Goal: Task Accomplishment & Management: Use online tool/utility

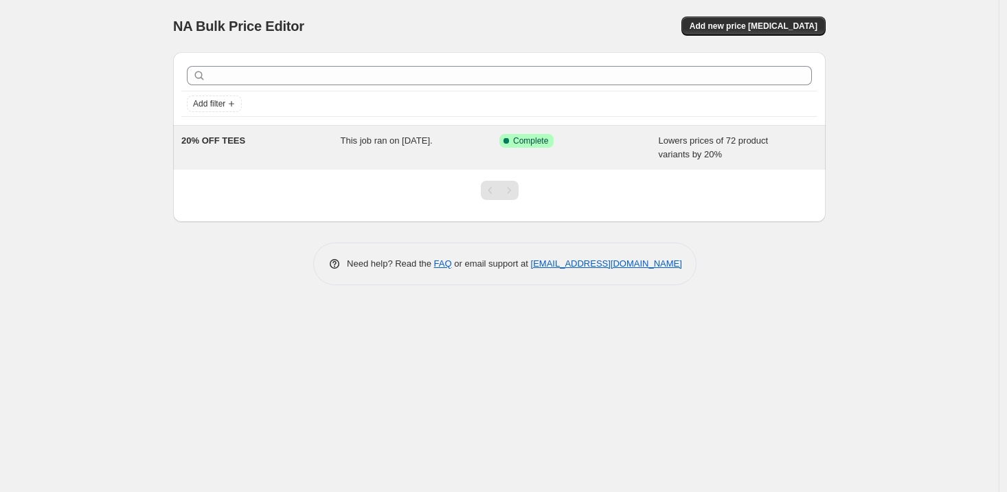
click at [209, 141] on span "20% OFF TEES" at bounding box center [213, 140] width 64 height 10
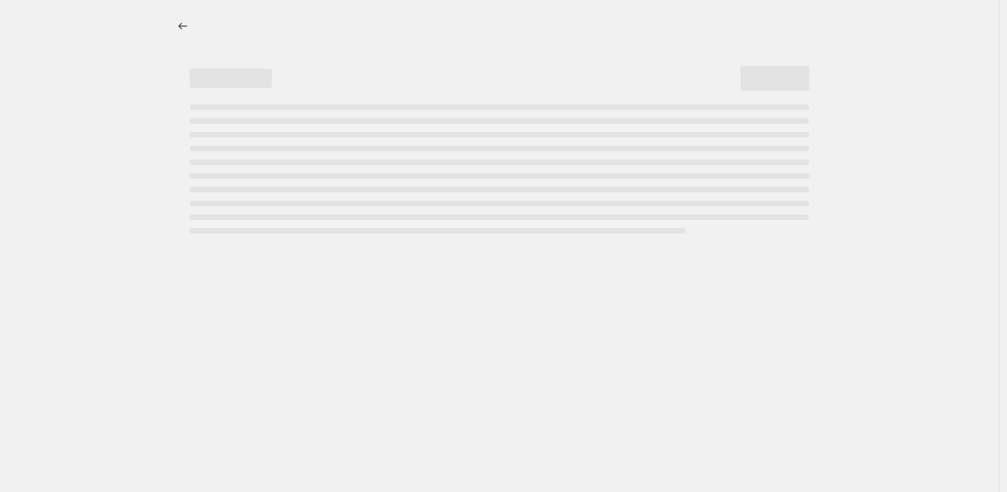
select select "percentage"
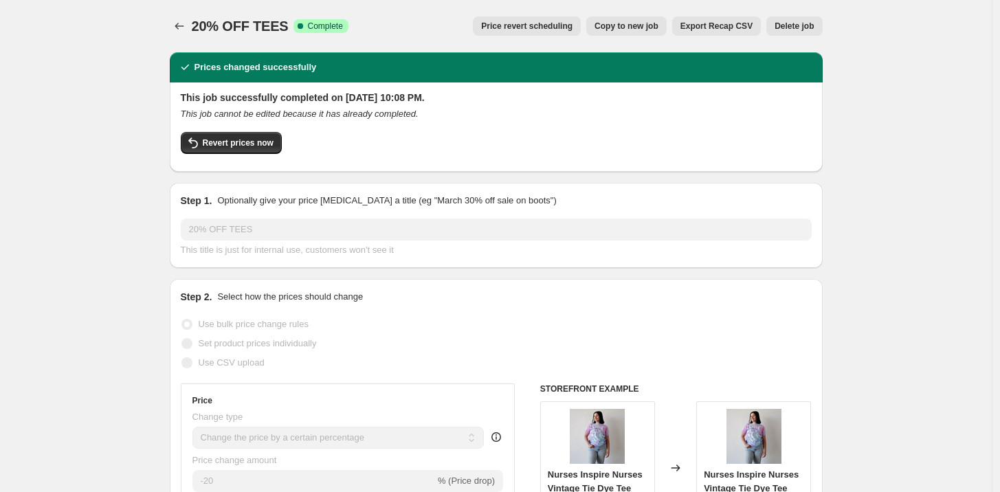
click at [655, 28] on span "Copy to new job" at bounding box center [626, 26] width 64 height 11
select select "percentage"
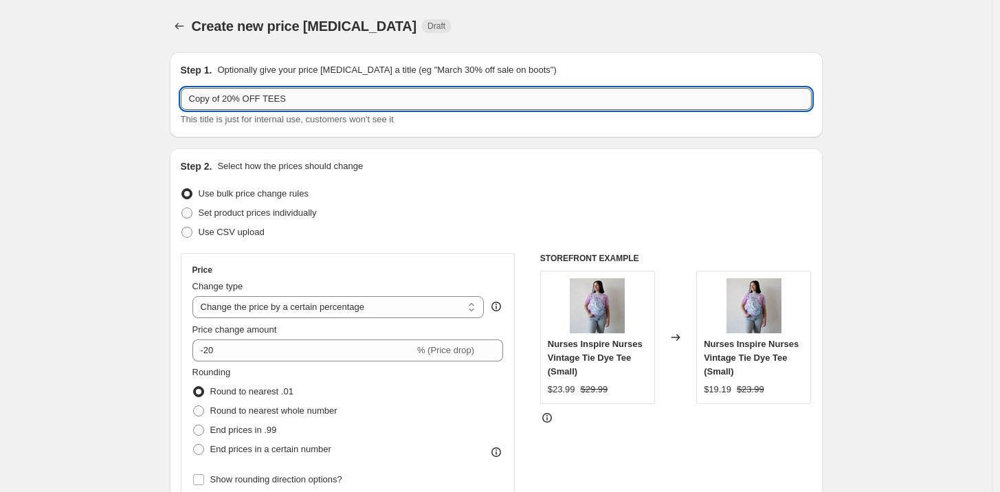
drag, startPoint x: 357, startPoint y: 92, endPoint x: 199, endPoint y: 88, distance: 158.7
click at [199, 88] on input "Copy of 20% OFF TEES" at bounding box center [496, 99] width 631 height 22
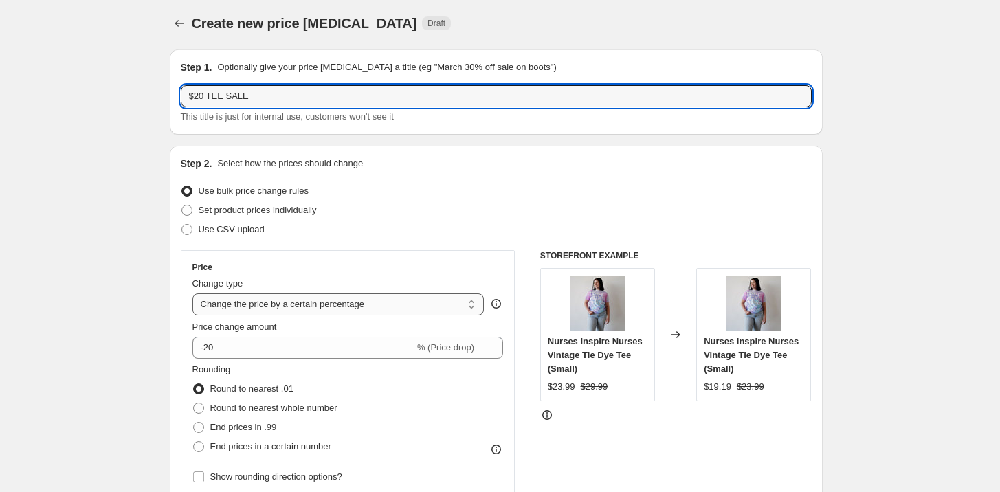
type input "$20 TEE SALE"
click at [310, 305] on select "Change the price to a certain amount Change the price by a certain amount Chang…" at bounding box center [338, 304] width 292 height 22
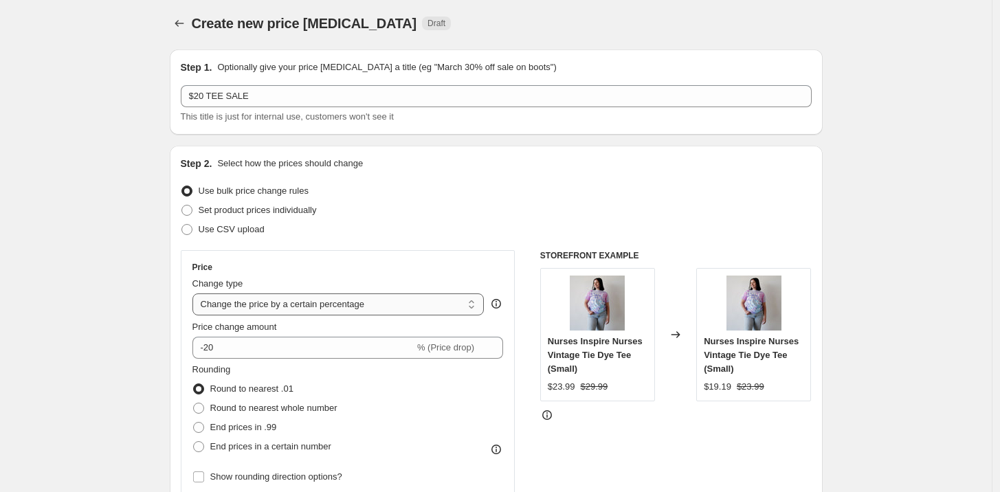
select select "to"
click at [196, 293] on select "Change the price to a certain amount Change the price by a certain amount Chang…" at bounding box center [338, 304] width 292 height 22
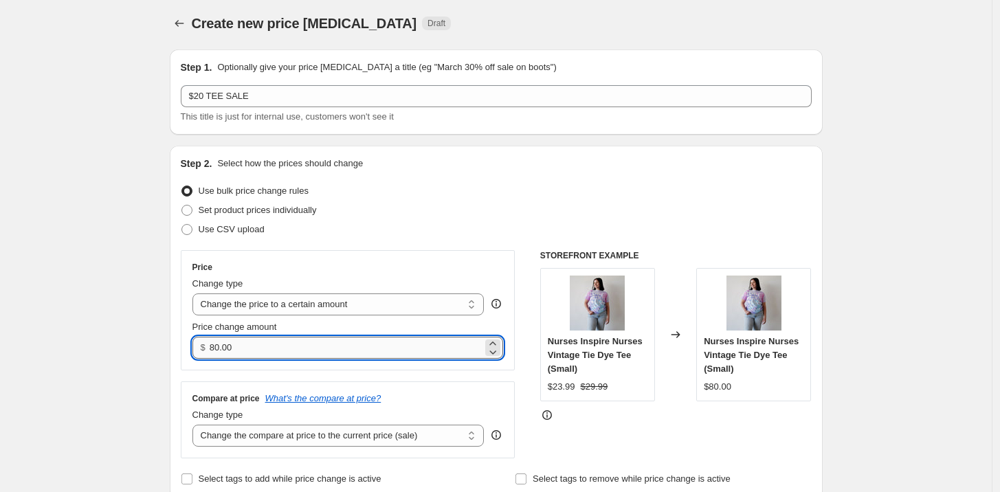
click at [220, 346] on input "80.00" at bounding box center [346, 348] width 273 height 22
type input "20.00"
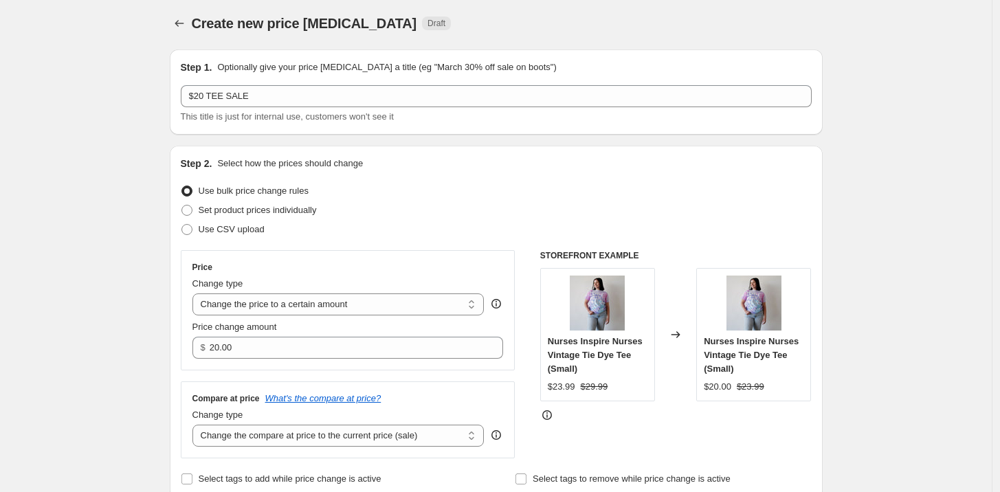
click at [174, 318] on div "Step 2. Select how the prices should change Use bulk price change rules Set pro…" at bounding box center [496, 323] width 653 height 354
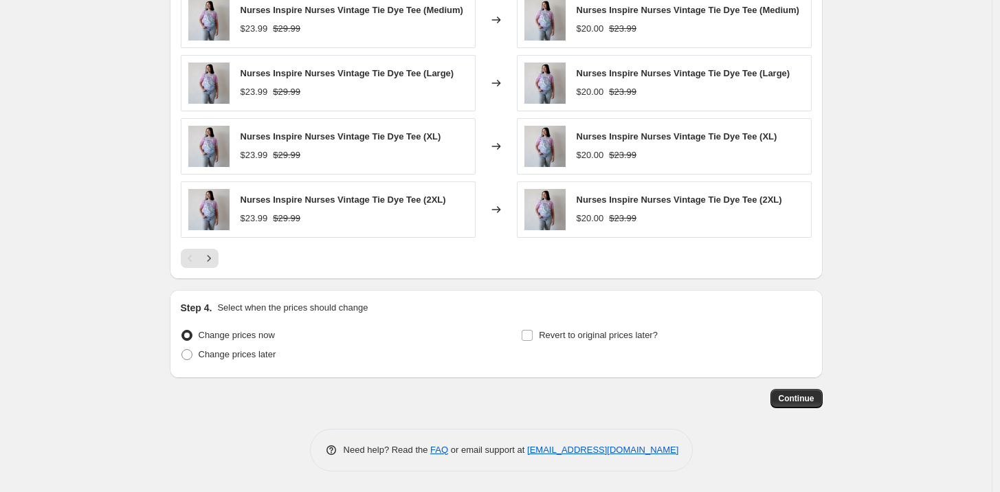
scroll to position [800, 0]
click at [532, 337] on input "Revert to original prices later?" at bounding box center [526, 335] width 11 height 11
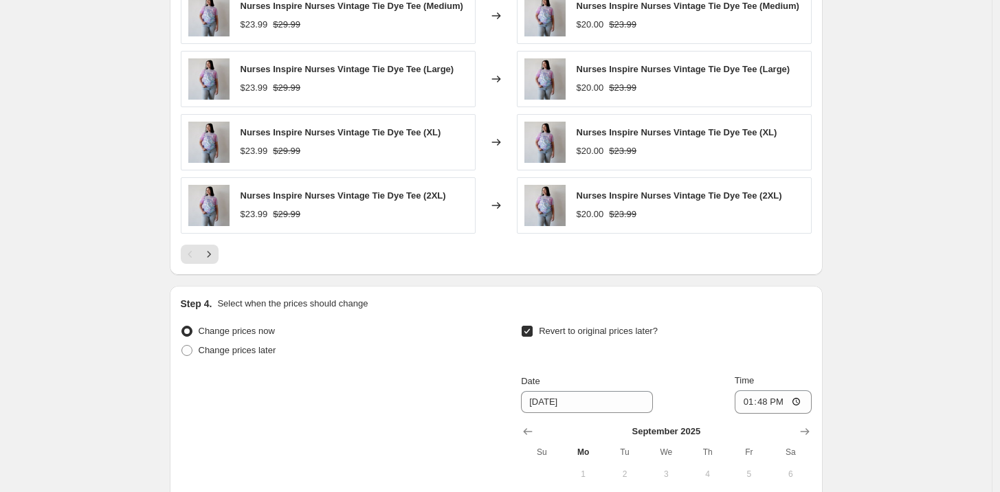
click at [532, 337] on input "Revert to original prices later?" at bounding box center [526, 331] width 11 height 11
checkbox input "false"
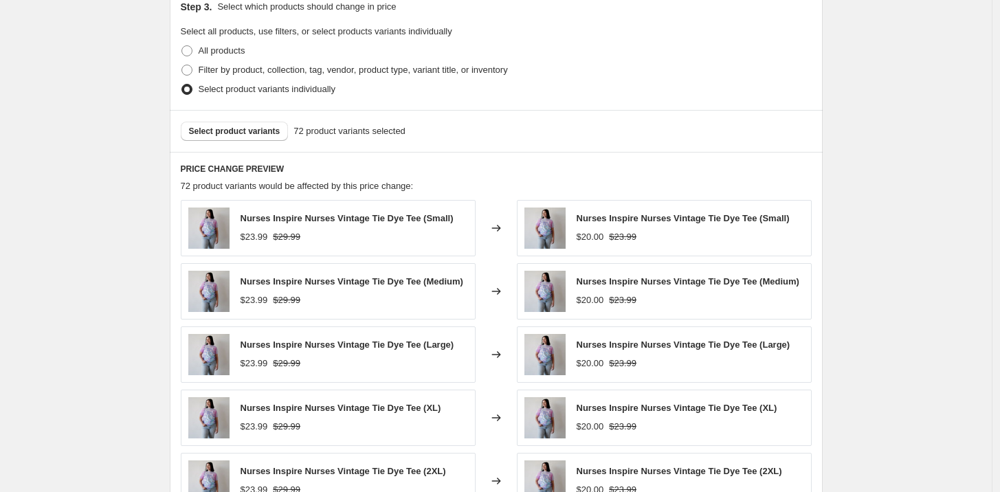
scroll to position [88, 0]
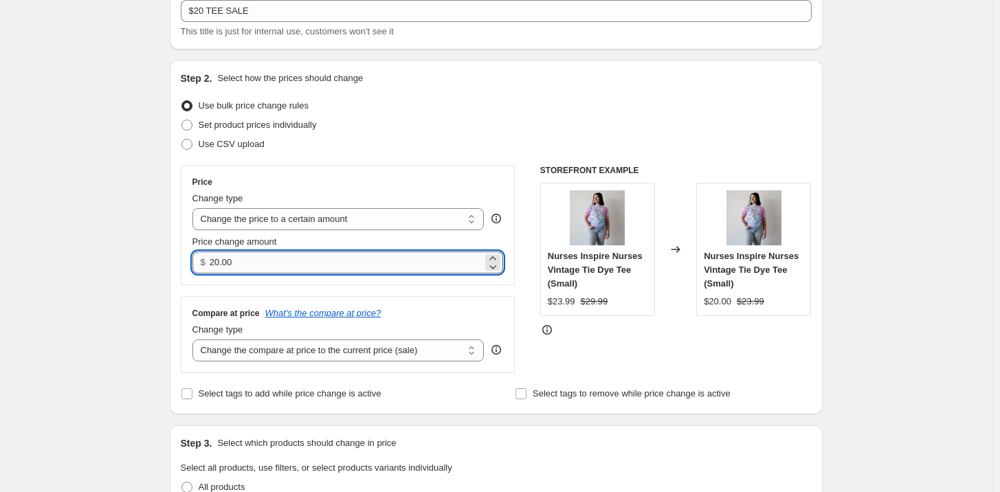
click at [223, 259] on input "20.00" at bounding box center [346, 262] width 273 height 22
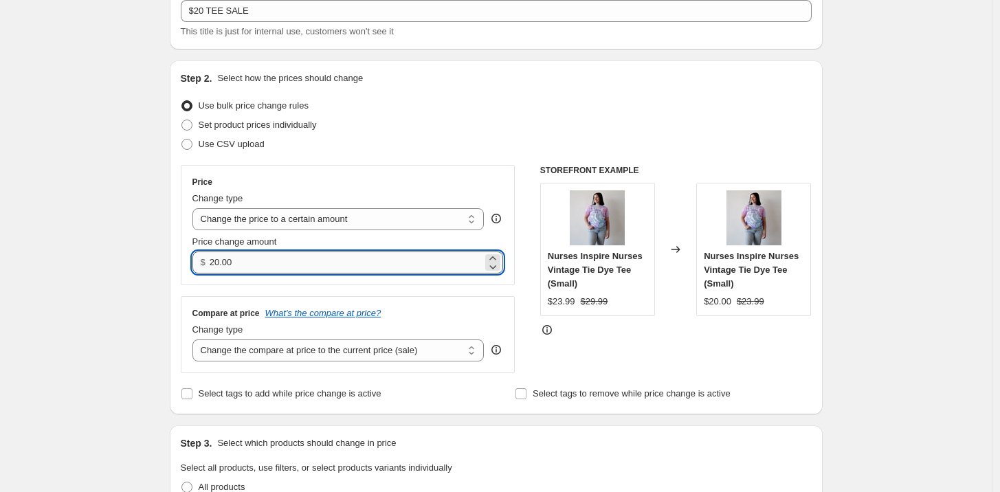
click at [220, 258] on input "20.00" at bounding box center [346, 262] width 273 height 22
drag, startPoint x: 247, startPoint y: 269, endPoint x: 194, endPoint y: 264, distance: 52.4
click at [194, 264] on div "Price Change type Change the price to a certain amount Change the price by a ce…" at bounding box center [348, 225] width 335 height 120
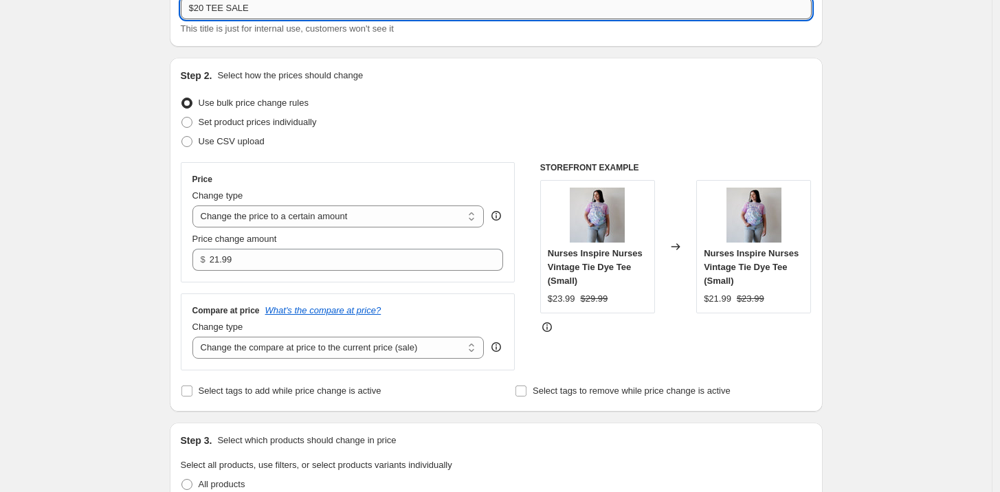
click at [206, 10] on input "$20 TEE SALE" at bounding box center [496, 8] width 631 height 22
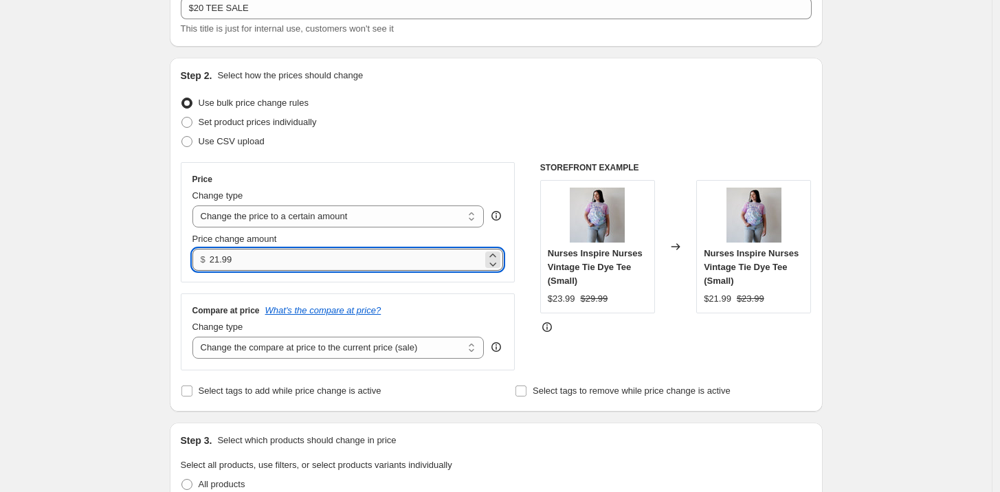
click at [220, 251] on input "21.99" at bounding box center [346, 260] width 273 height 22
type input "20.00"
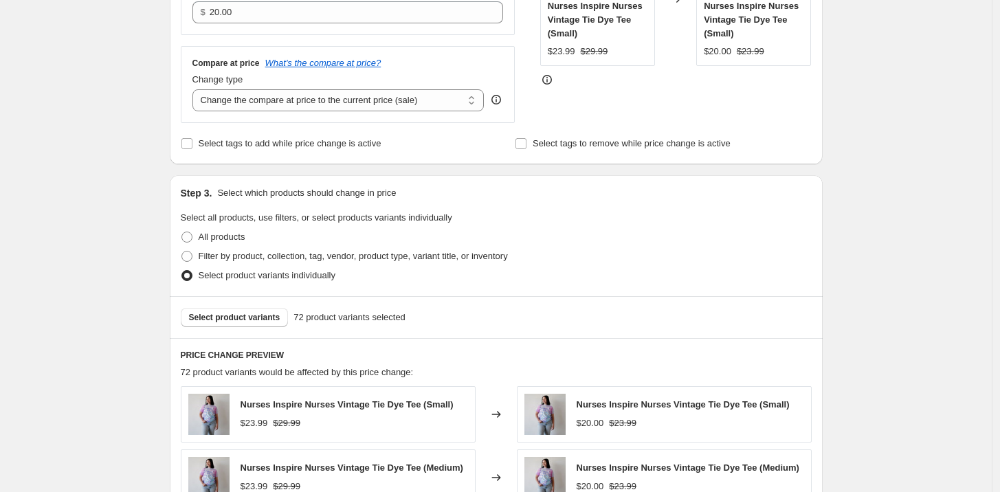
scroll to position [402, 0]
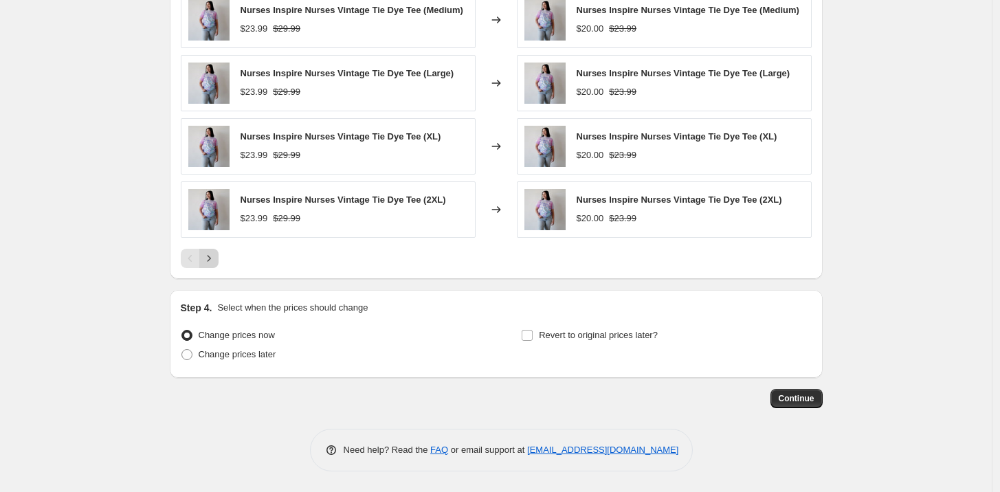
click at [209, 254] on icon "Next" at bounding box center [209, 258] width 14 height 14
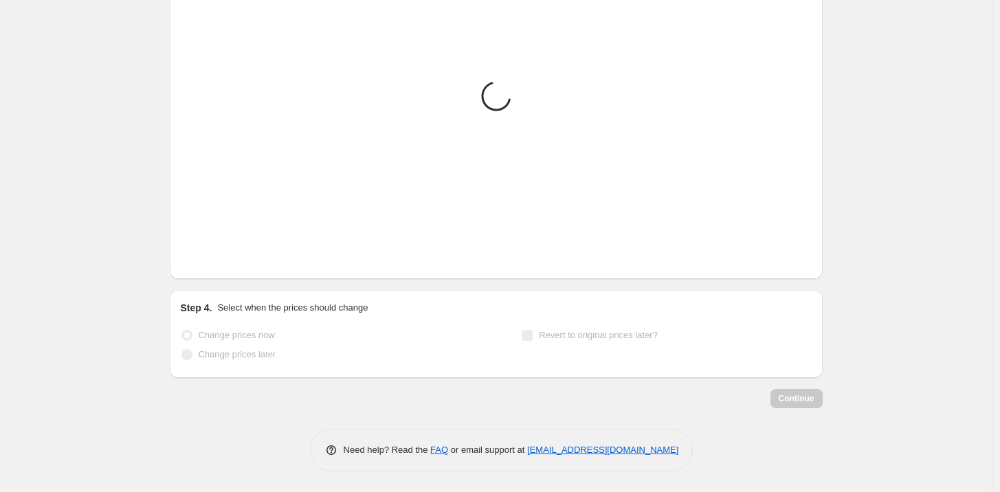
scroll to position [795, 0]
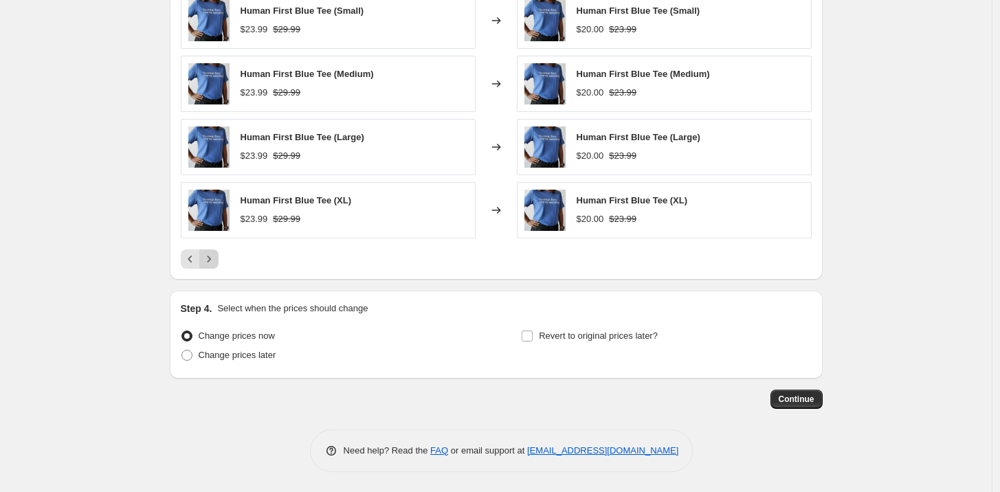
click at [212, 264] on icon "Next" at bounding box center [209, 259] width 14 height 14
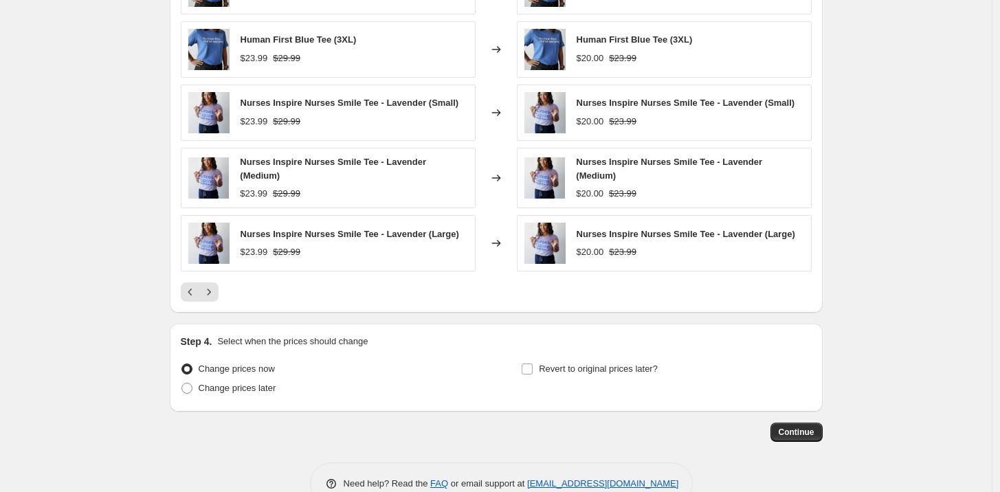
scroll to position [702, 0]
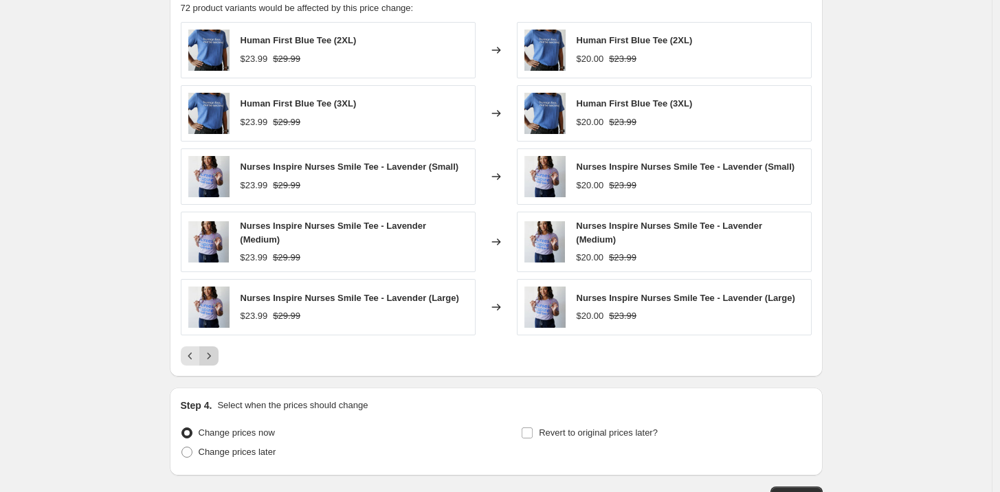
click at [209, 358] on icon "Next" at bounding box center [209, 356] width 14 height 14
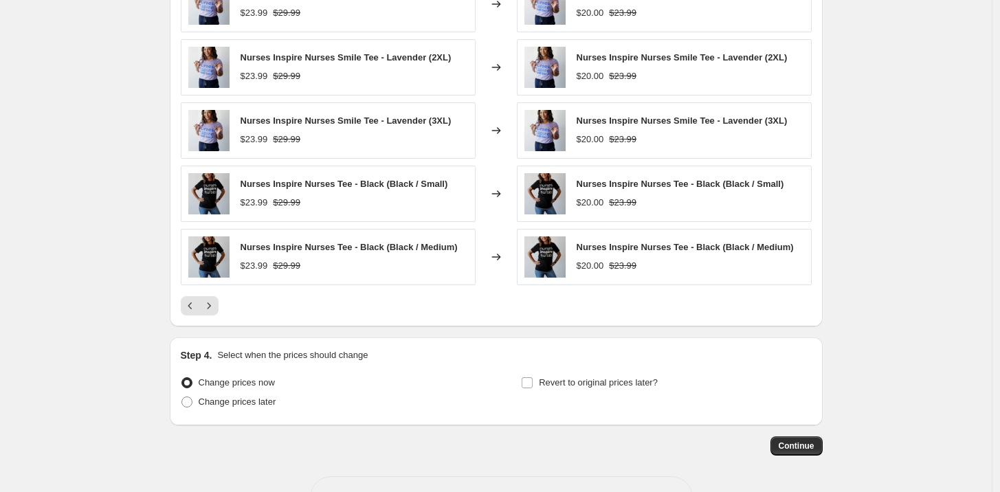
scroll to position [795, 0]
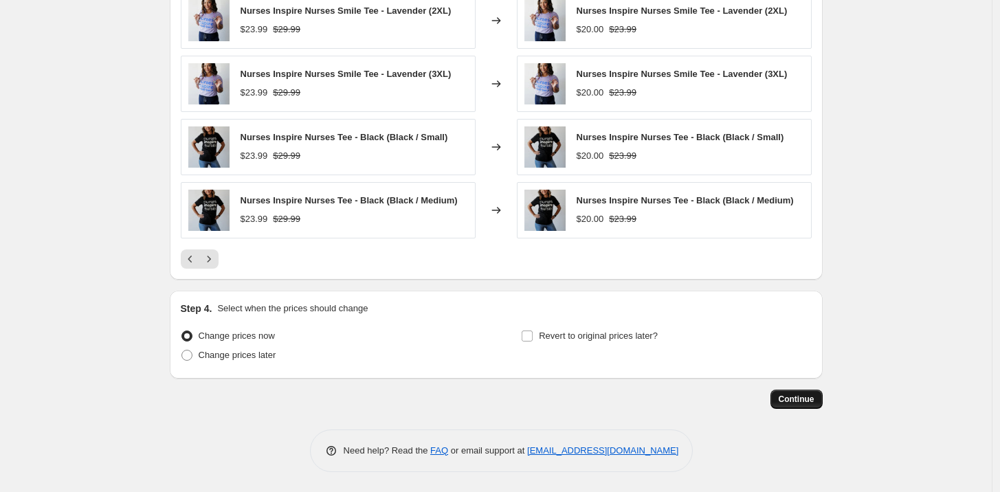
click at [809, 398] on span "Continue" at bounding box center [796, 399] width 36 height 11
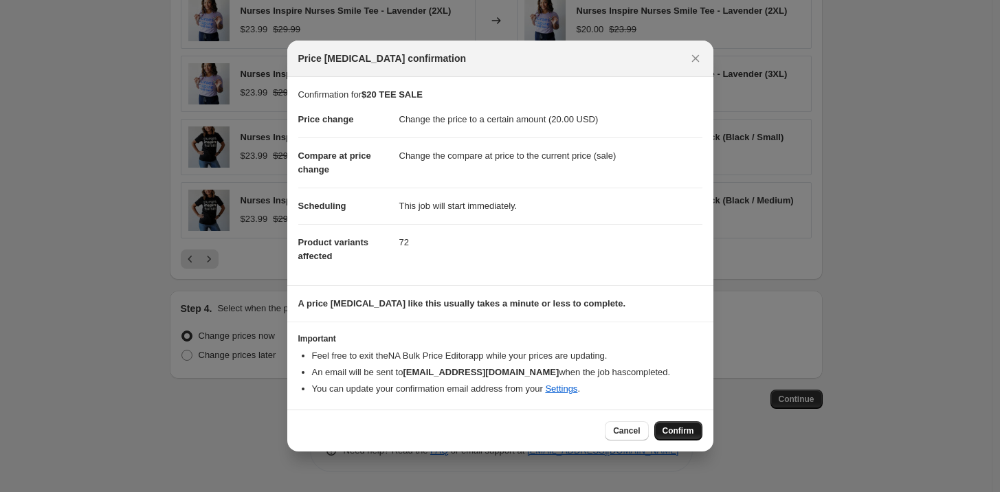
click at [679, 431] on span "Confirm" at bounding box center [678, 430] width 32 height 11
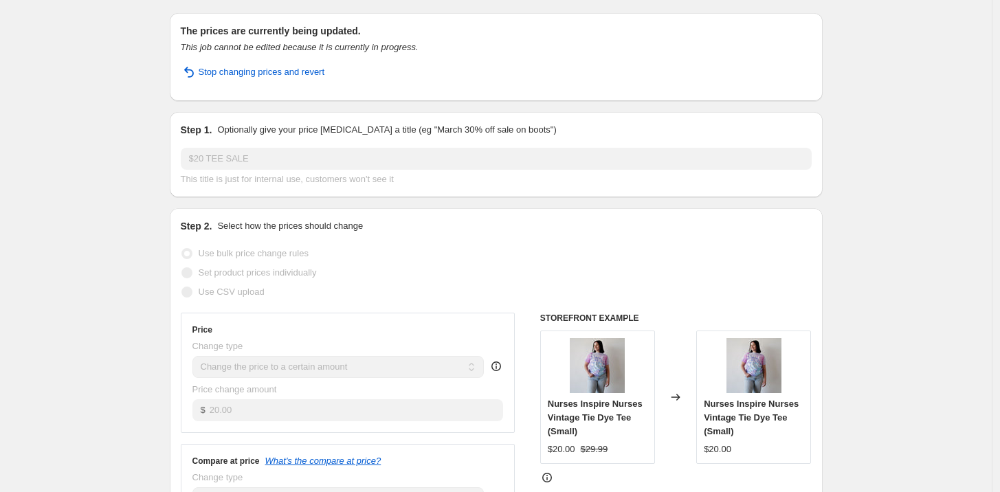
scroll to position [108, 0]
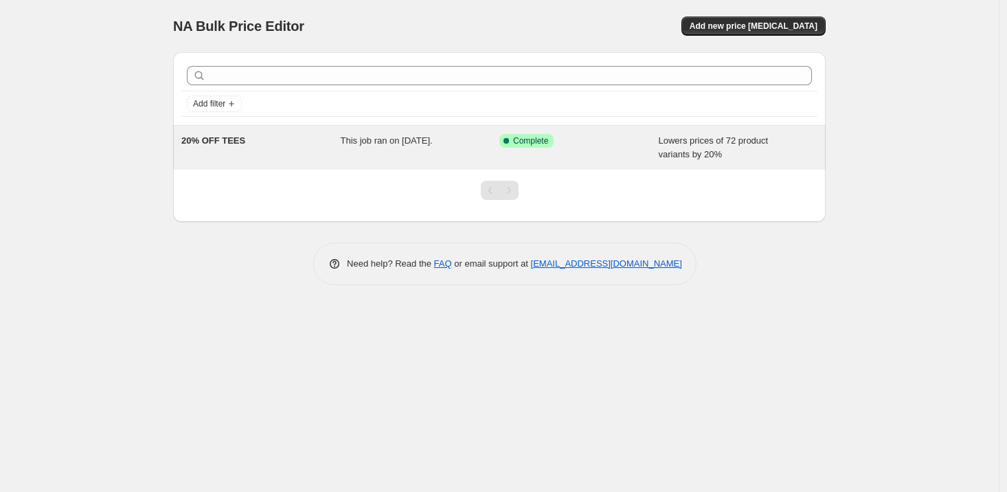
click at [565, 140] on div "Success Complete Complete" at bounding box center [568, 141] width 139 height 14
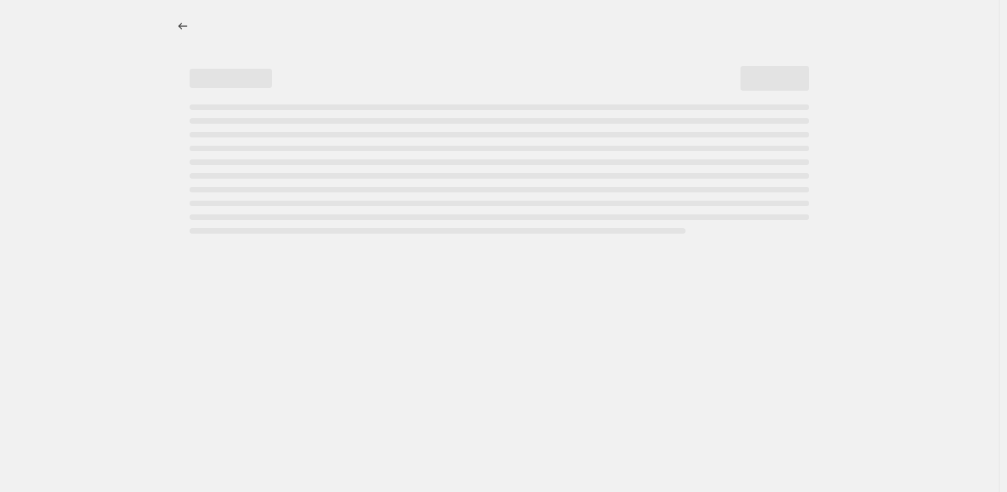
select select "percentage"
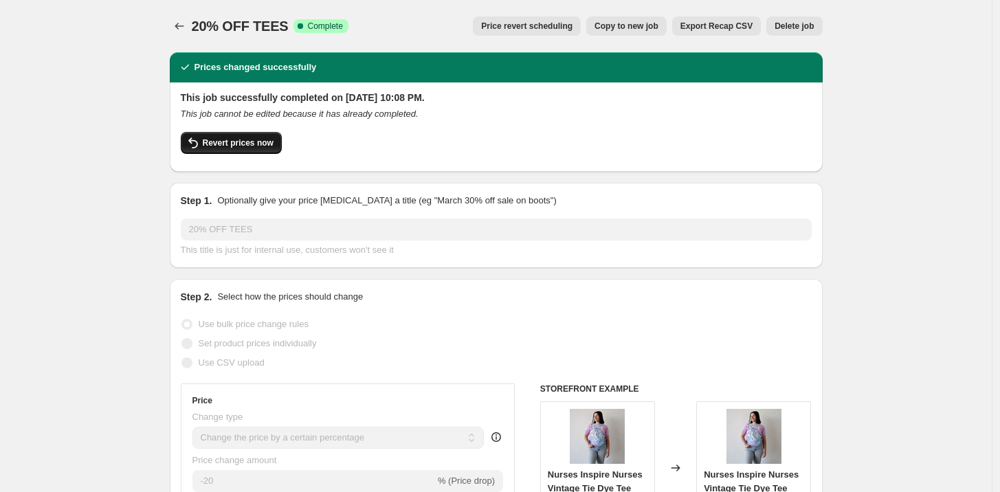
click at [255, 142] on span "Revert prices now" at bounding box center [238, 142] width 71 height 11
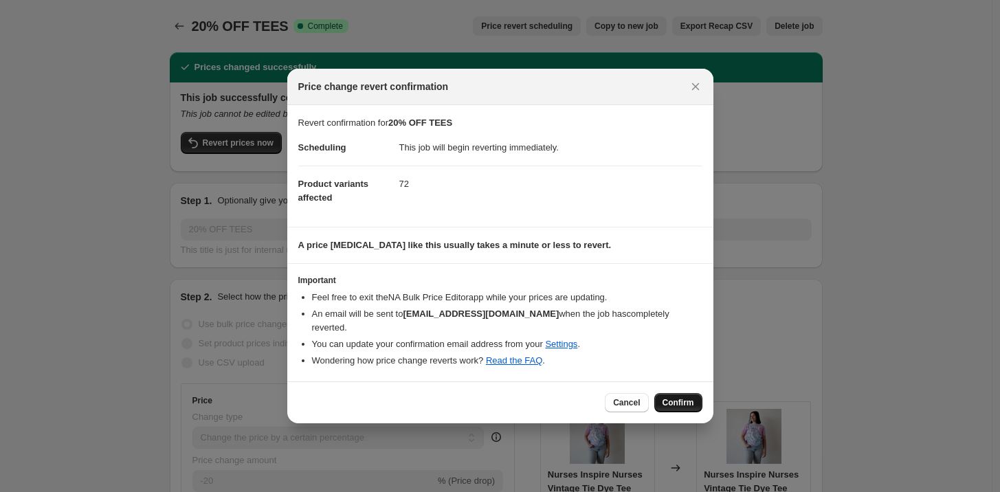
click at [674, 397] on span "Confirm" at bounding box center [678, 402] width 32 height 11
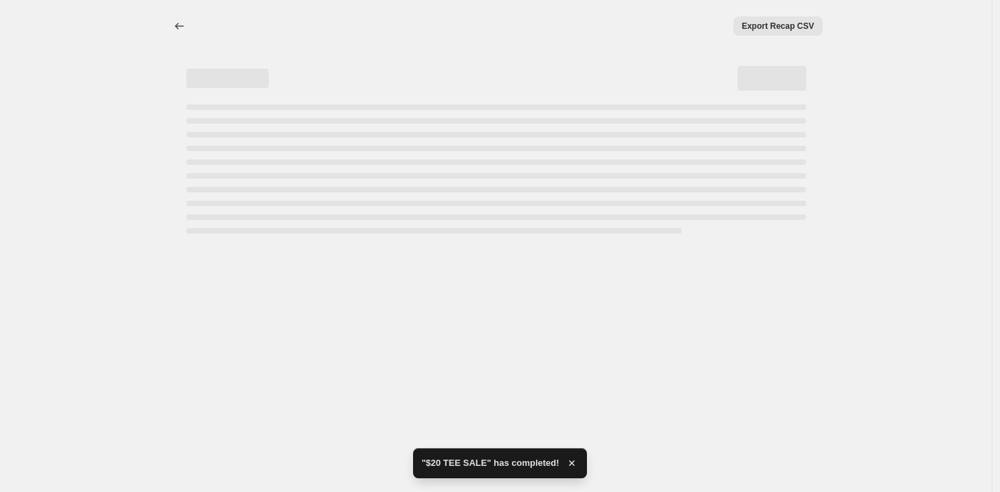
select select "percentage"
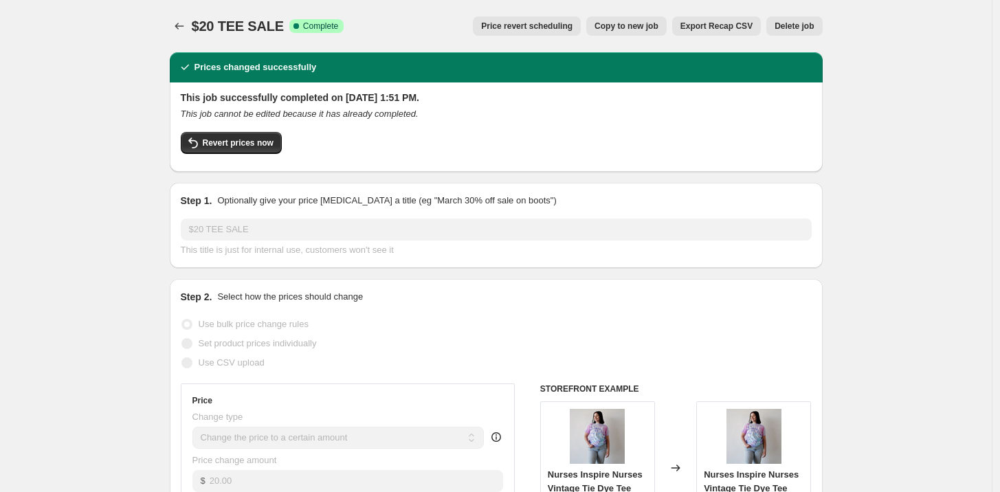
click at [791, 30] on span "Delete job" at bounding box center [793, 26] width 39 height 11
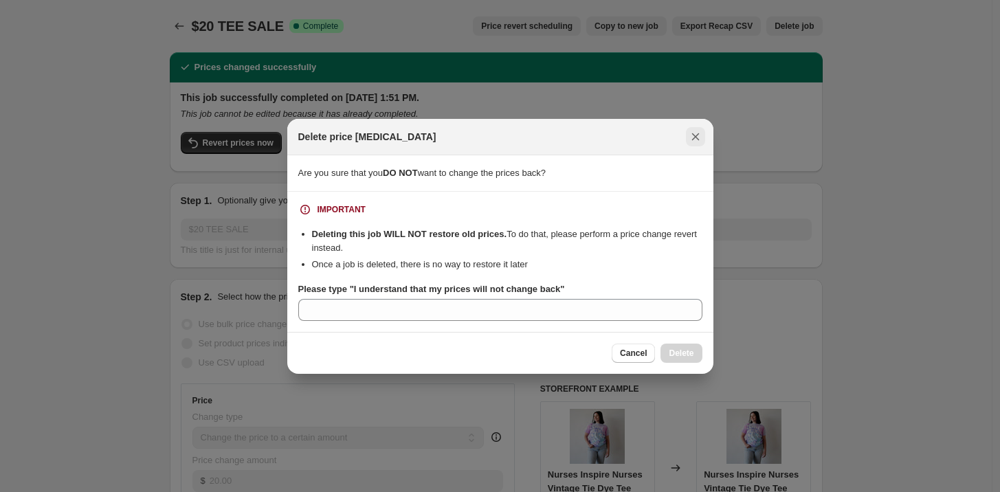
click at [692, 139] on icon "Close" at bounding box center [695, 137] width 8 height 8
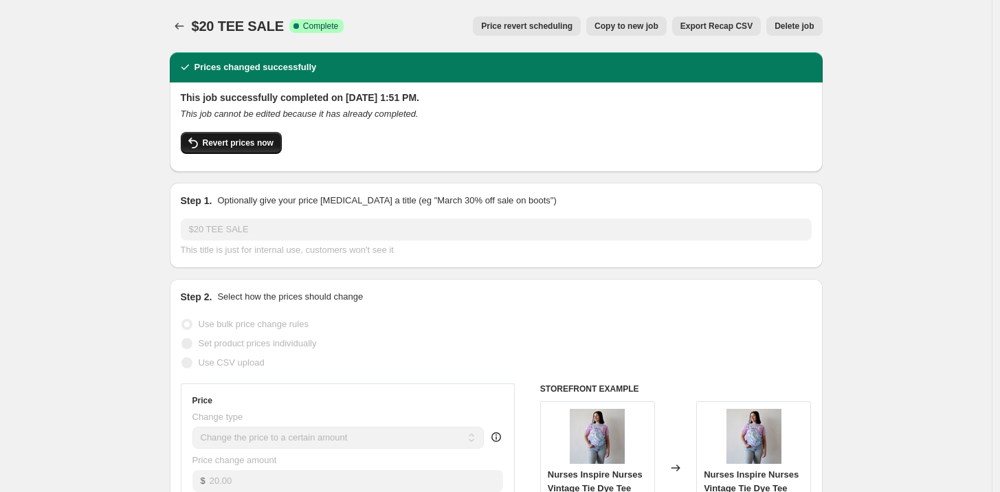
click at [270, 140] on span "Revert prices now" at bounding box center [238, 142] width 71 height 11
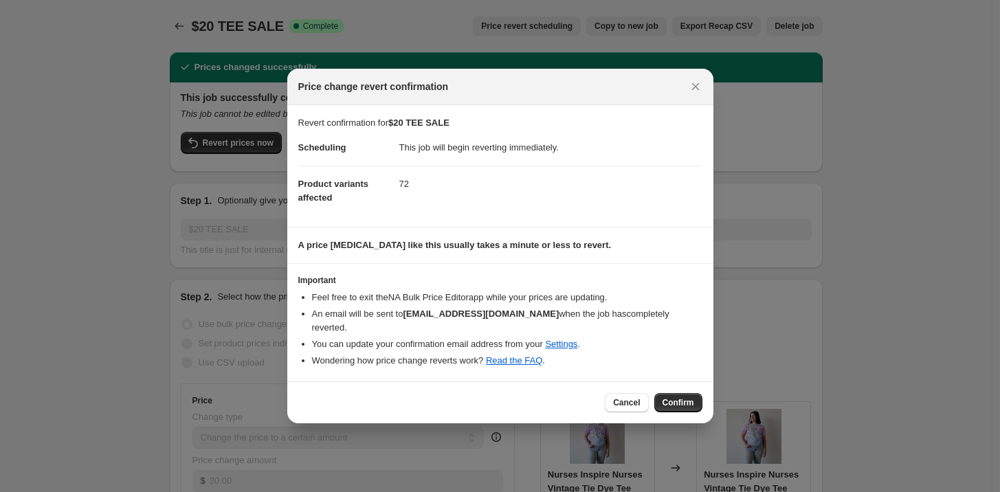
drag, startPoint x: 679, startPoint y: 400, endPoint x: 690, endPoint y: 382, distance: 21.0
click at [680, 400] on span "Confirm" at bounding box center [678, 402] width 32 height 11
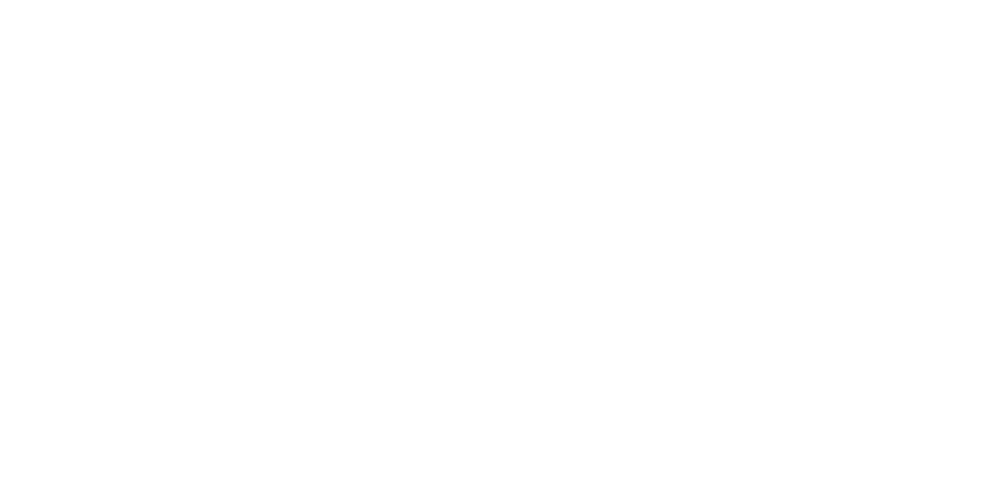
select select "percentage"
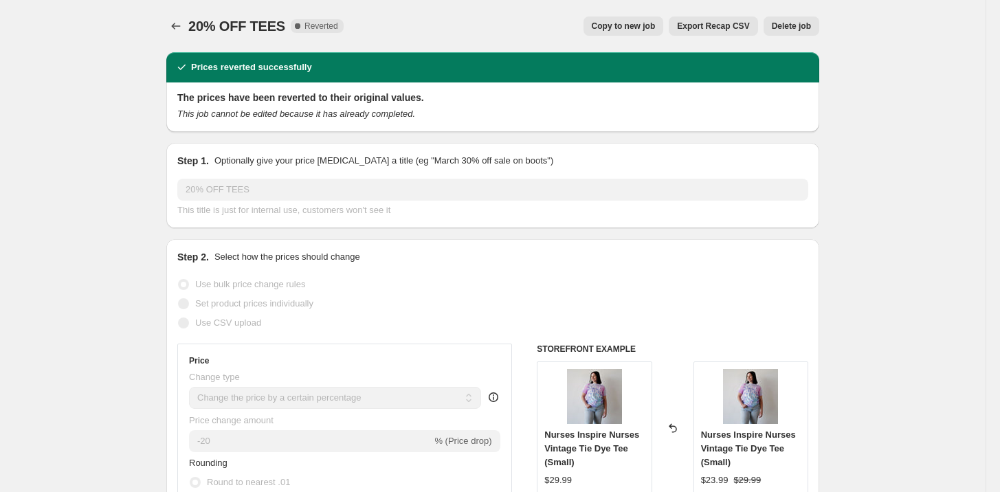
drag, startPoint x: 185, startPoint y: 13, endPoint x: 175, endPoint y: 36, distance: 24.9
click at [185, 21] on div "20% OFF TEES. This page is ready 20% OFF TEES Complete Reverted Copy to new job…" at bounding box center [492, 26] width 653 height 52
click at [175, 36] on div "20% OFF TEES. This page is ready 20% OFF TEES Complete Reverted Copy to new job…" at bounding box center [492, 26] width 653 height 52
click at [181, 32] on icon "Price change jobs" at bounding box center [176, 26] width 14 height 14
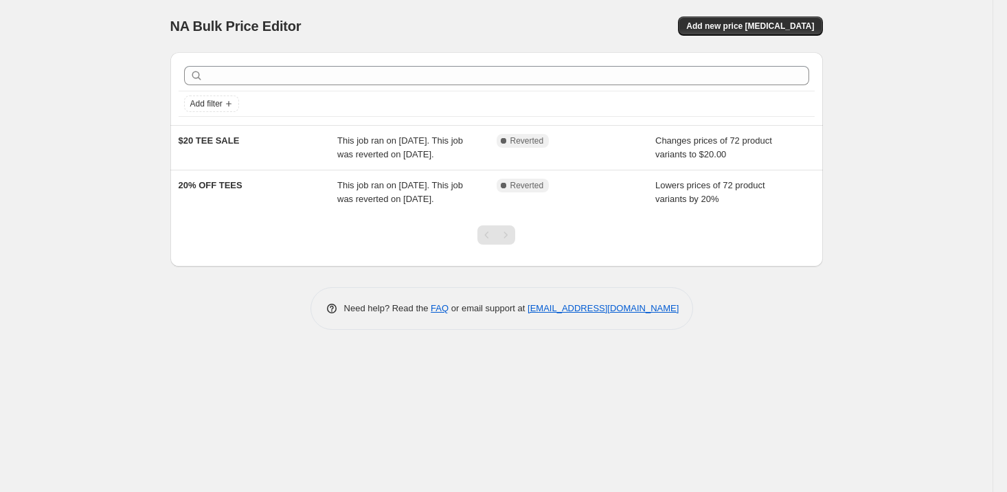
click at [124, 221] on div "NA Bulk Price Editor. This page is ready NA Bulk Price Editor Add new price cha…" at bounding box center [496, 246] width 993 height 492
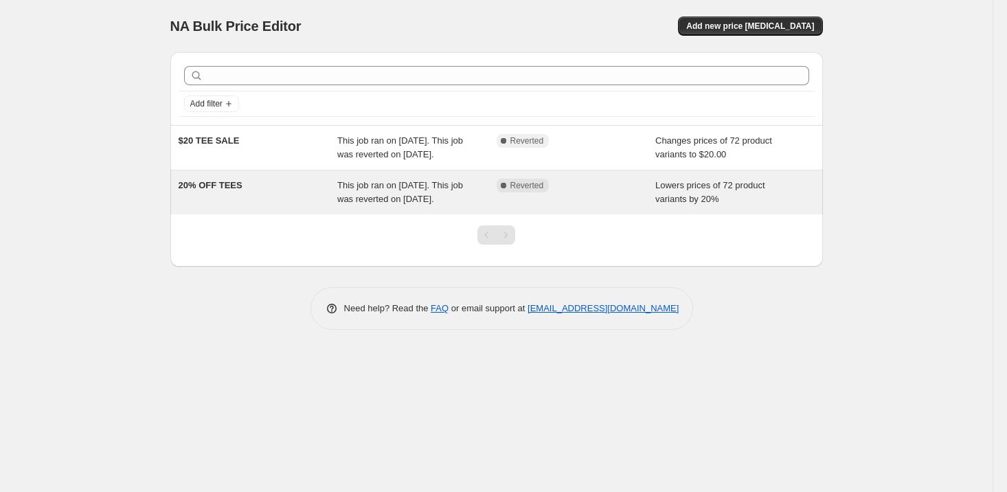
click at [368, 206] on div "This job ran on [DATE]. This job was reverted on [DATE]." at bounding box center [416, 192] width 159 height 27
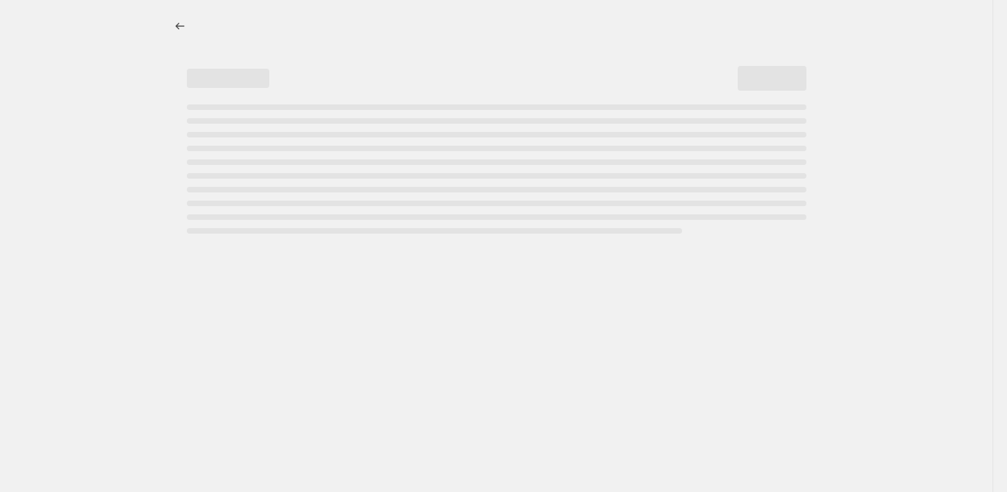
select select "percentage"
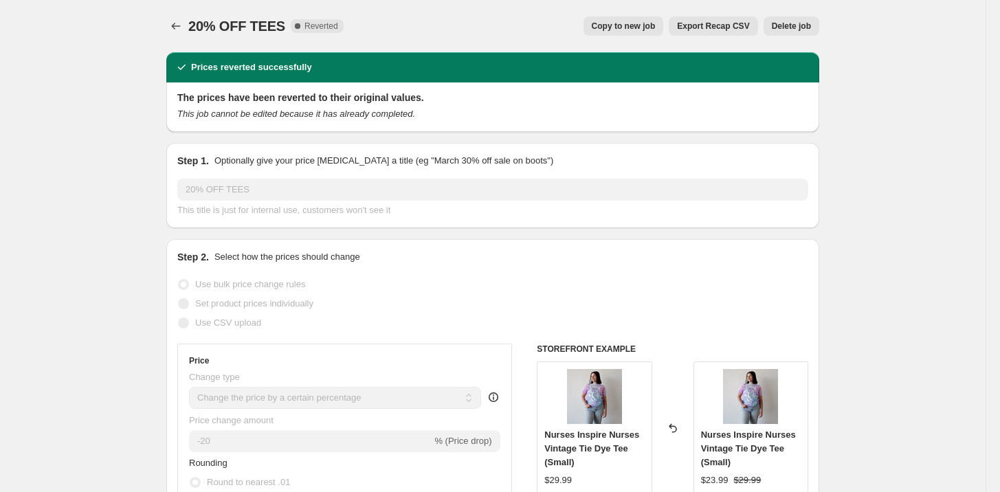
click at [635, 10] on div "20% OFF TEES. This page is ready 20% OFF TEES Complete Reverted Copy to new job…" at bounding box center [492, 26] width 653 height 52
click at [635, 22] on span "Copy to new job" at bounding box center [623, 26] width 64 height 11
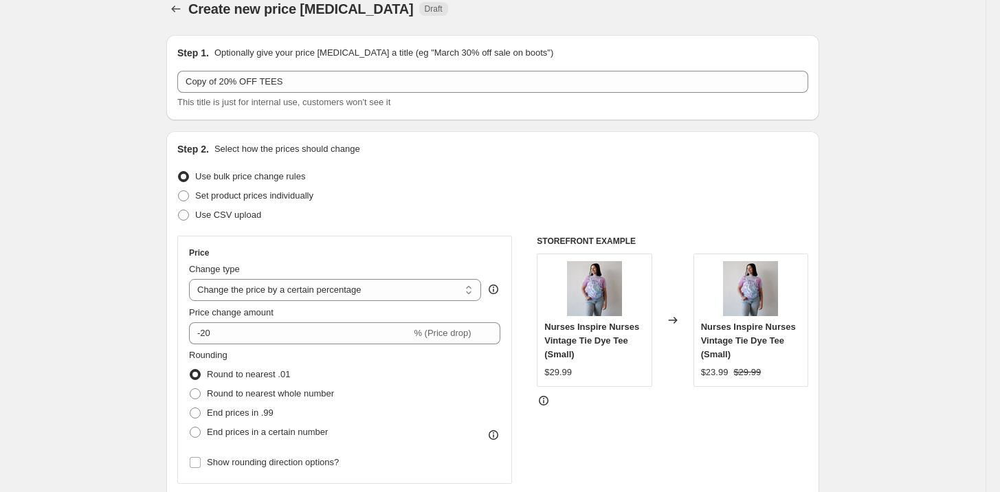
scroll to position [118, 0]
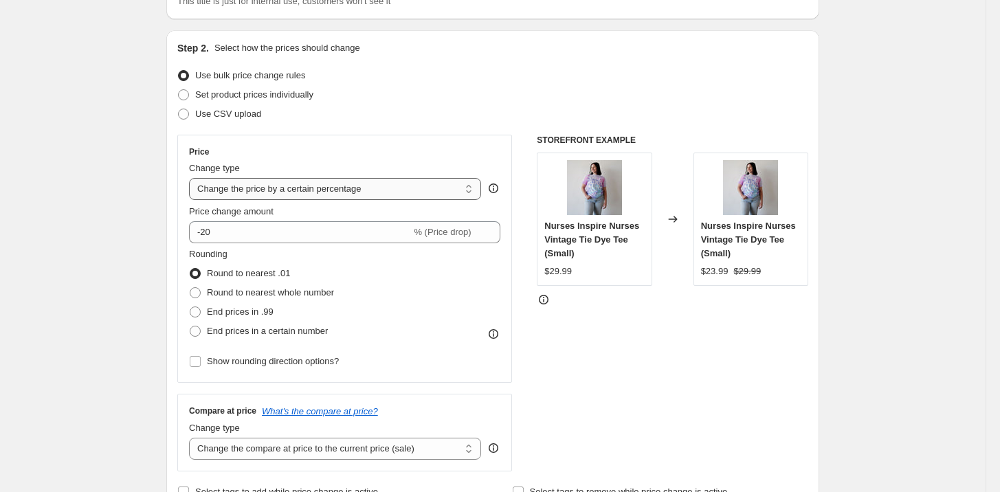
click at [249, 187] on select "Change the price to a certain amount Change the price by a certain amount Chang…" at bounding box center [335, 189] width 292 height 22
select select "to"
click at [192, 178] on select "Change the price to a certain amount Change the price by a certain amount Chang…" at bounding box center [335, 189] width 292 height 22
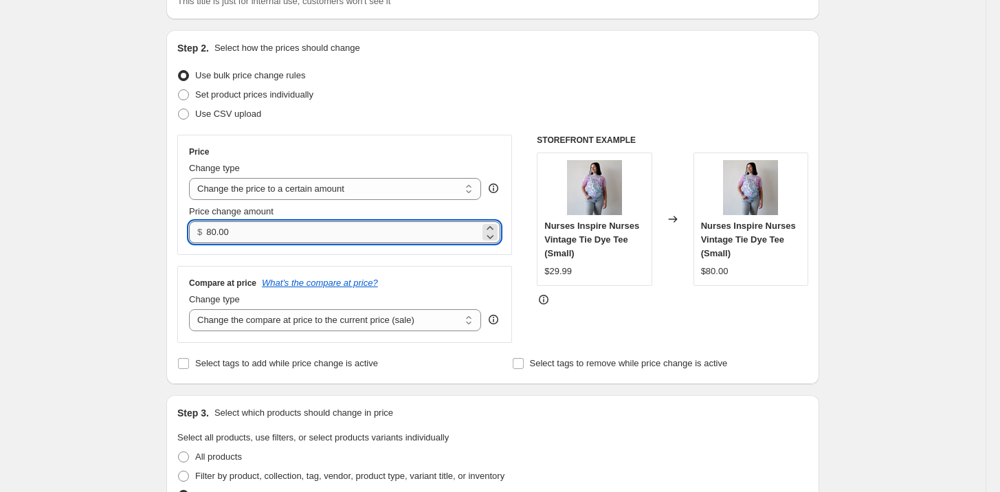
click at [226, 225] on input "80.00" at bounding box center [342, 232] width 273 height 22
type input "20.00"
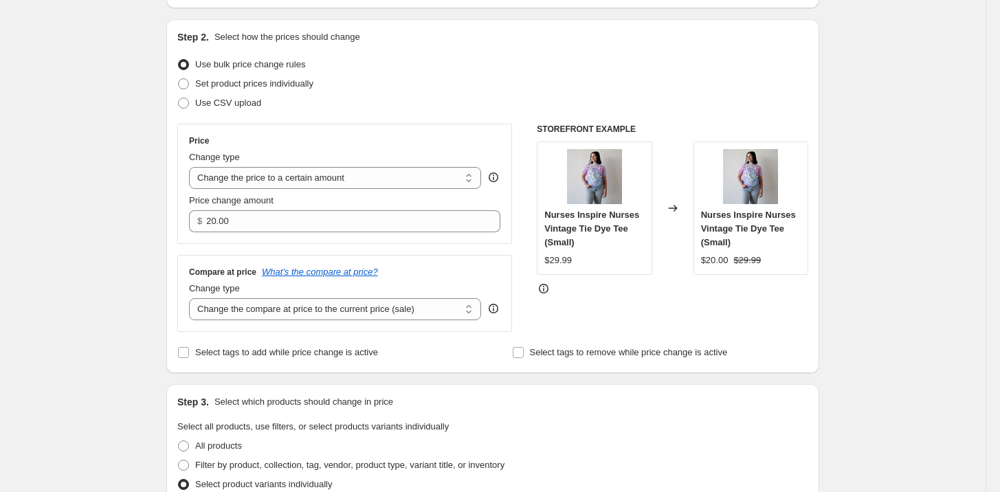
scroll to position [144, 0]
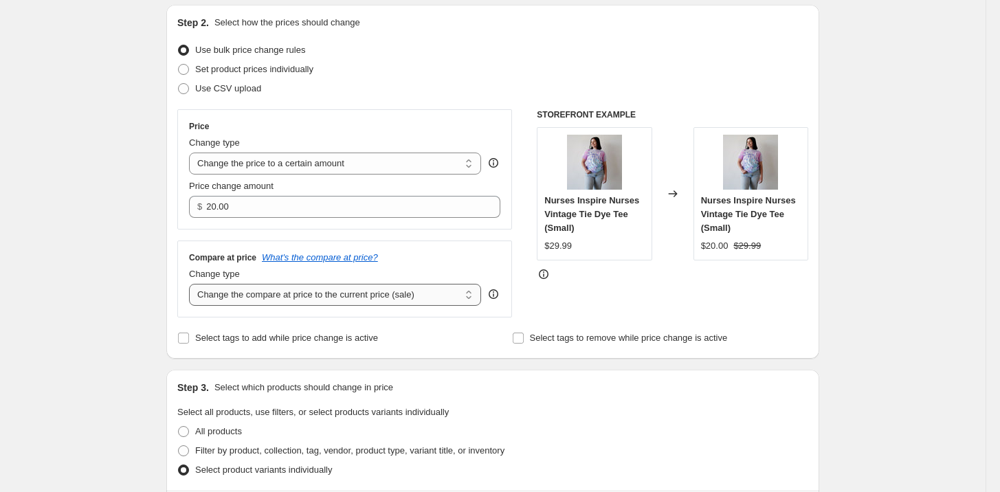
click at [438, 298] on select "Change the compare at price to the current price (sale) Change the compare at p…" at bounding box center [335, 295] width 292 height 22
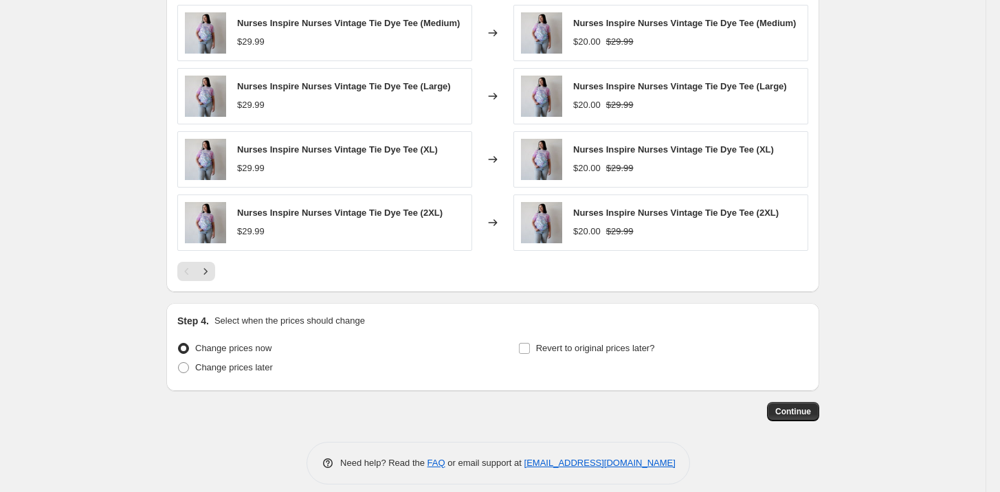
scroll to position [800, 0]
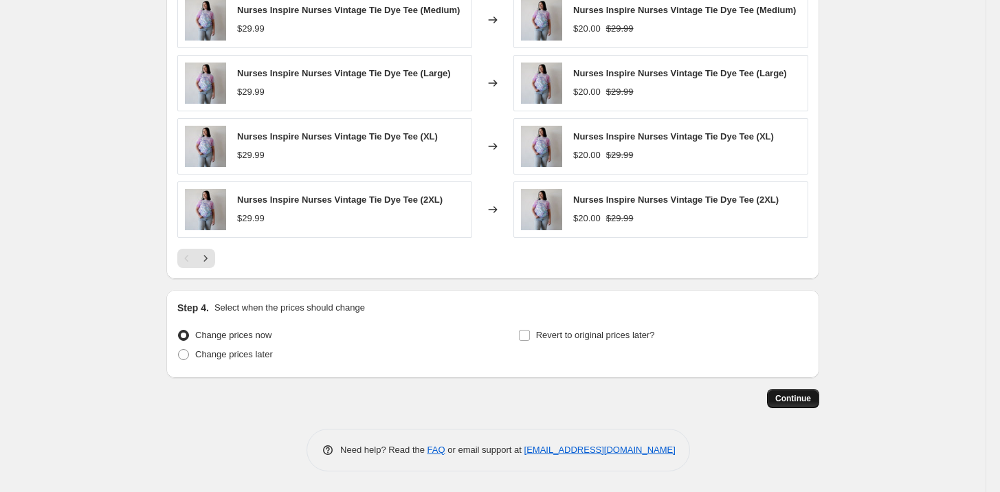
click at [785, 400] on span "Continue" at bounding box center [793, 398] width 36 height 11
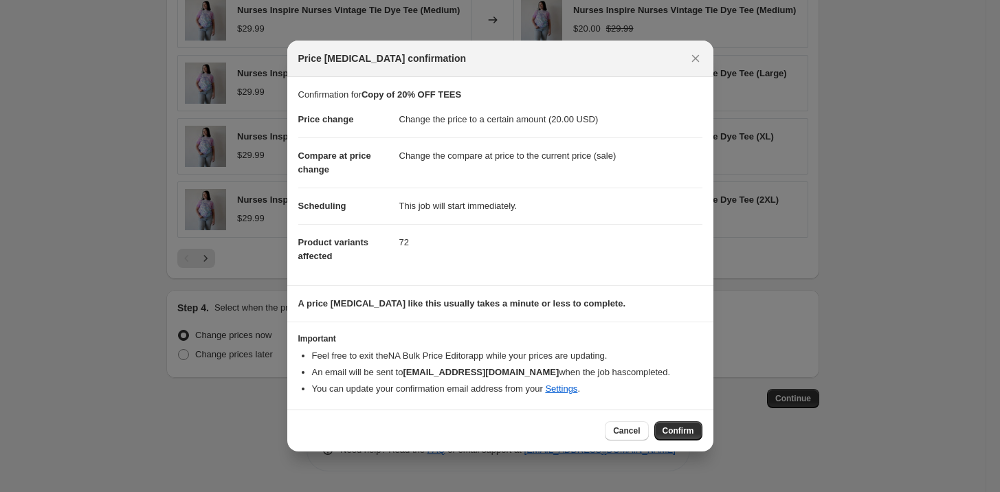
drag, startPoint x: 684, startPoint y: 429, endPoint x: 706, endPoint y: 422, distance: 23.2
click at [685, 430] on span "Confirm" at bounding box center [678, 430] width 32 height 11
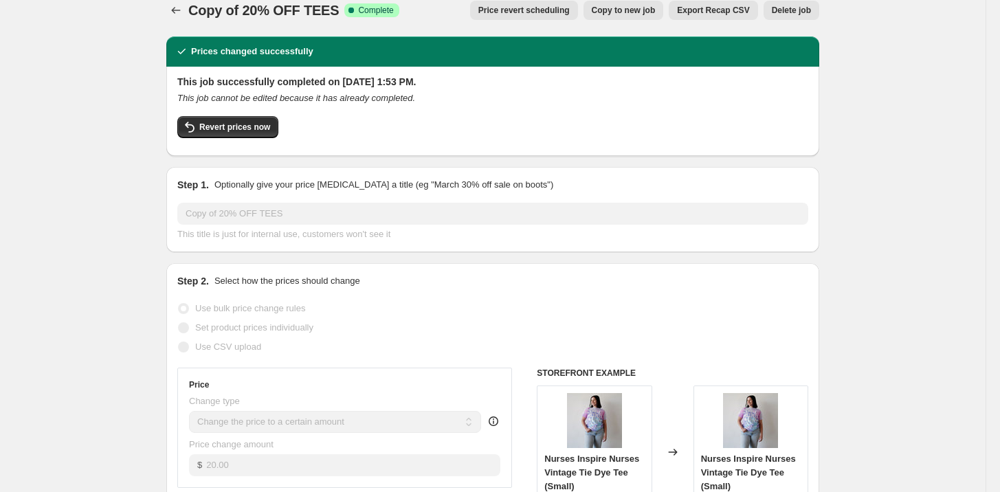
scroll to position [27, 0]
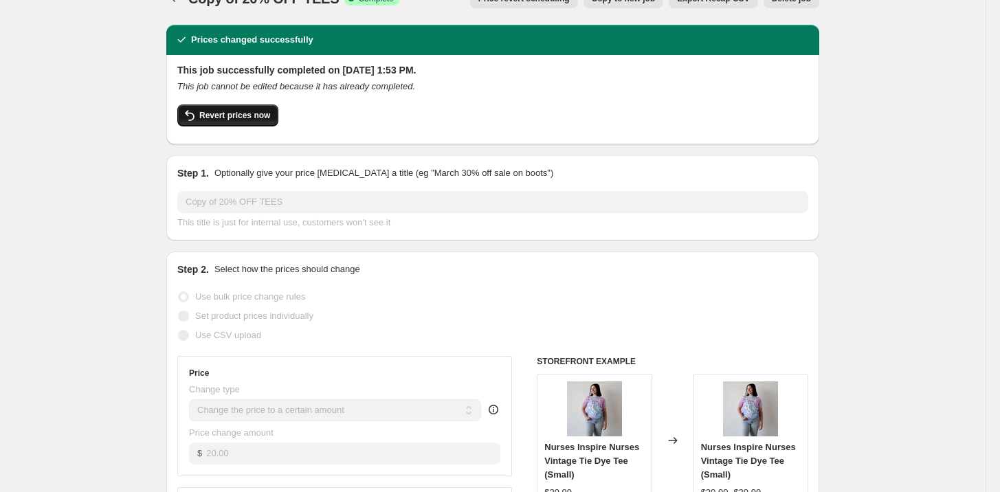
click at [258, 123] on button "Revert prices now" at bounding box center [227, 115] width 101 height 22
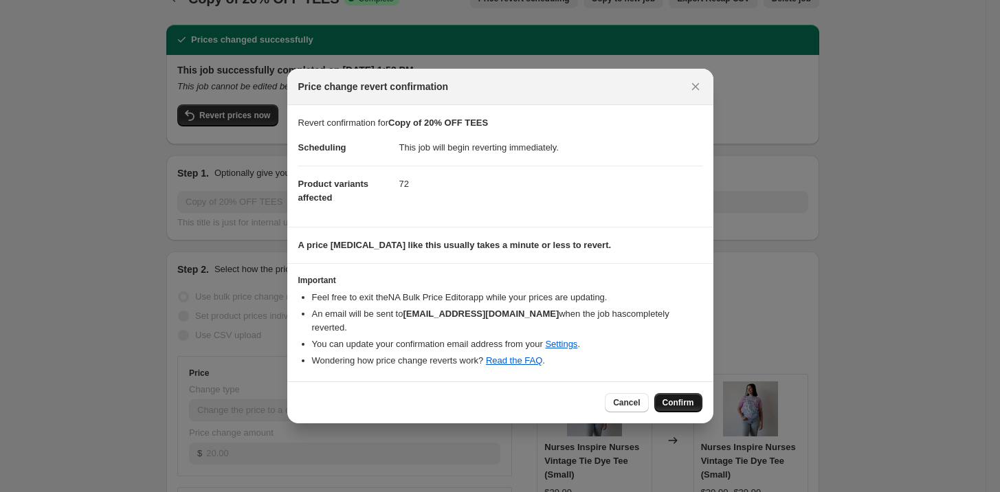
click at [690, 399] on span "Confirm" at bounding box center [678, 402] width 32 height 11
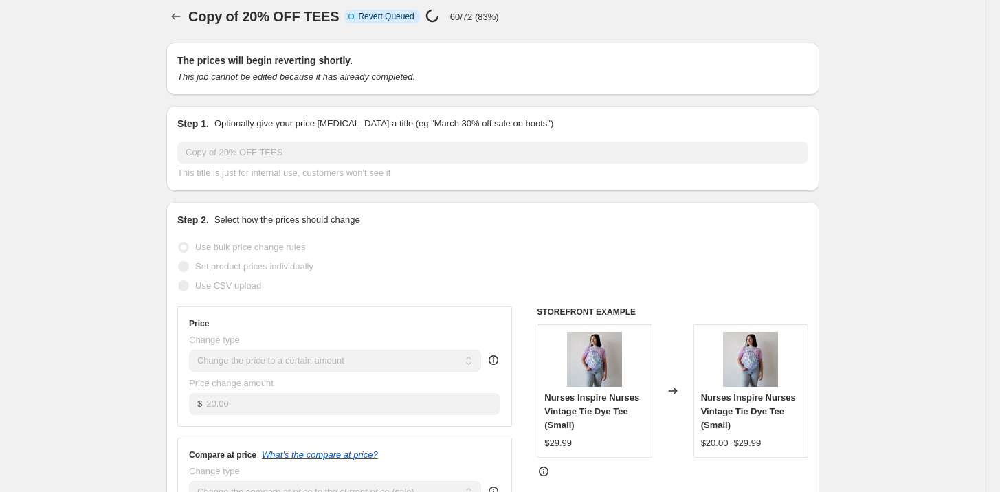
scroll to position [0, 0]
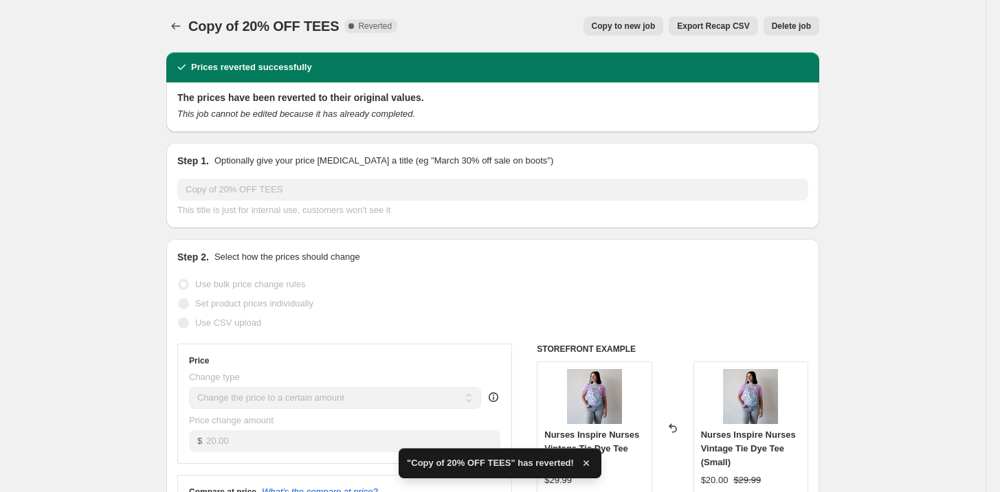
click at [637, 30] on span "Copy to new job" at bounding box center [623, 26] width 64 height 11
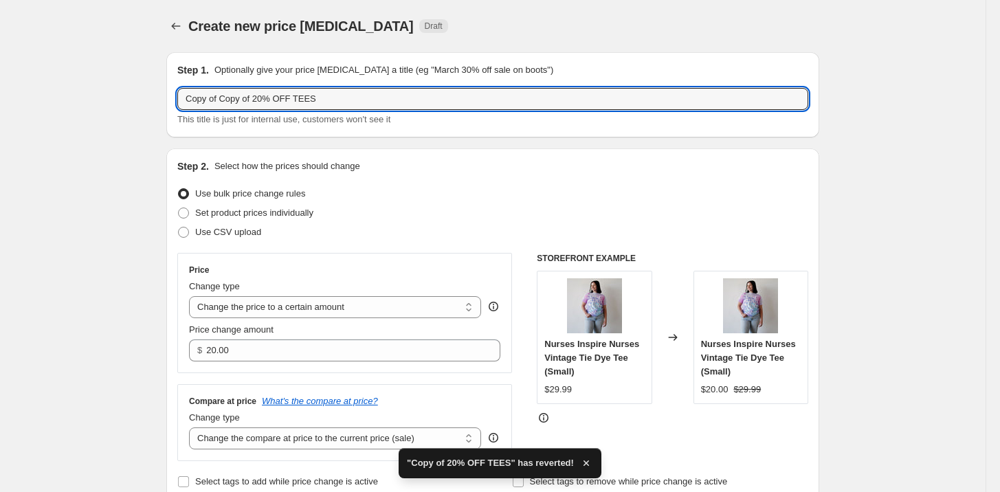
drag, startPoint x: 258, startPoint y: 97, endPoint x: 69, endPoint y: 90, distance: 189.0
click at [220, 93] on input "20% OFF TEES" at bounding box center [492, 99] width 631 height 22
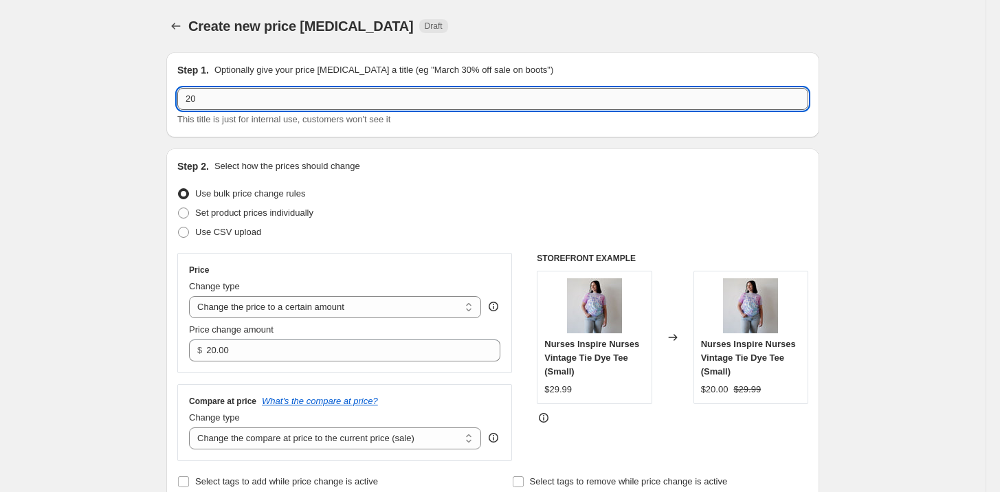
type input "2"
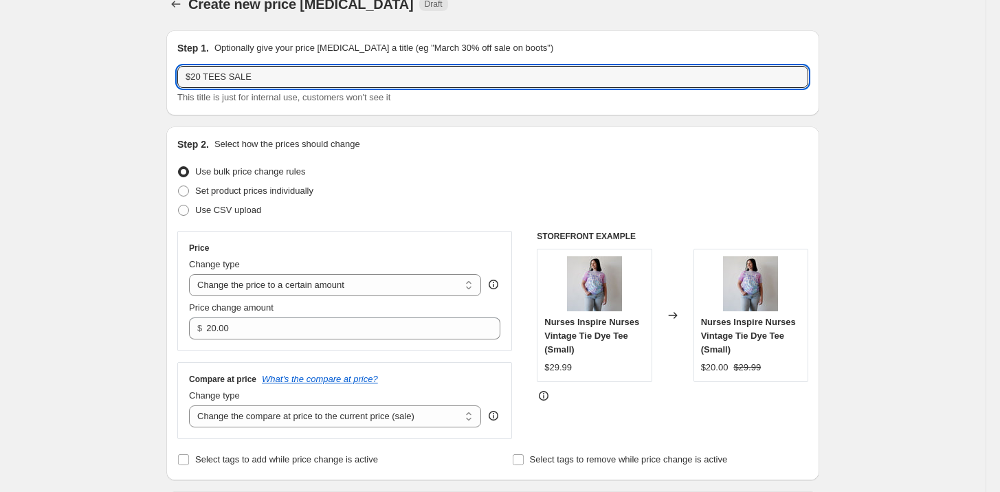
scroll to position [23, 0]
type input "$20 TEES SALE"
click at [320, 284] on select "Change the price to a certain amount Change the price by a certain amount Chang…" at bounding box center [335, 284] width 292 height 22
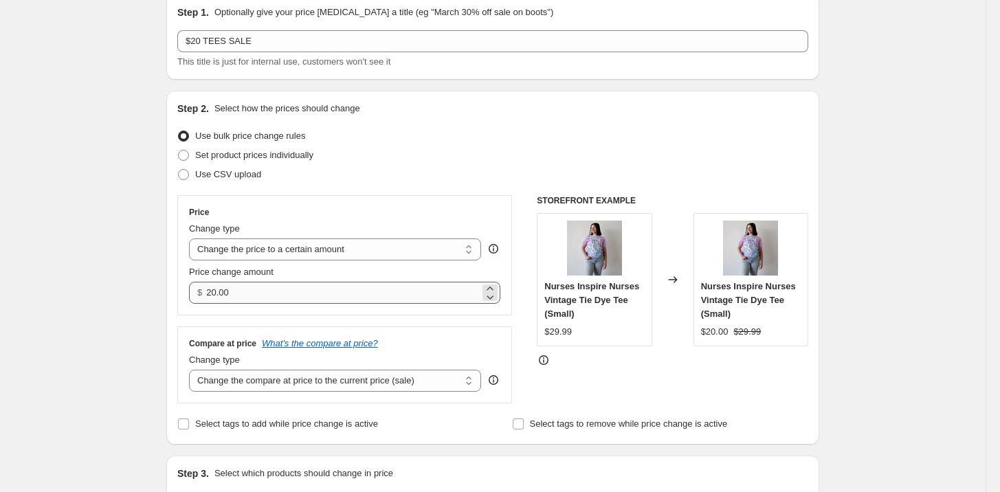
scroll to position [133, 0]
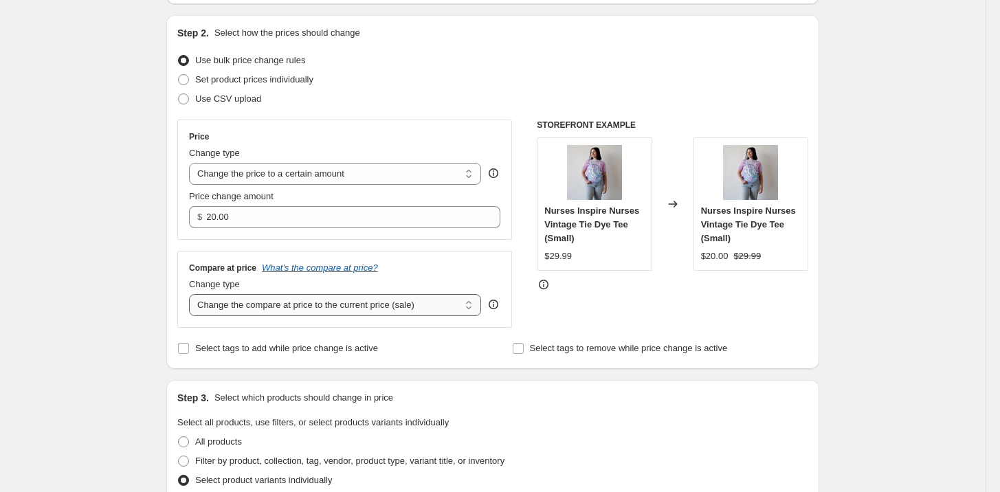
click at [325, 305] on select "Change the compare at price to the current price (sale) Change the compare at p…" at bounding box center [335, 305] width 292 height 22
click at [460, 305] on select "Change the compare at price to the current price (sale) Change the compare at p…" at bounding box center [335, 305] width 292 height 22
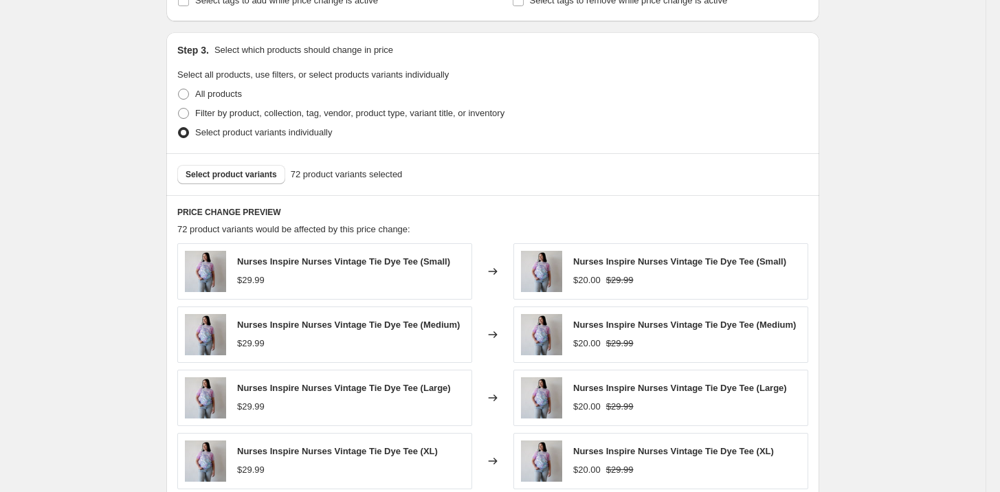
scroll to position [616, 0]
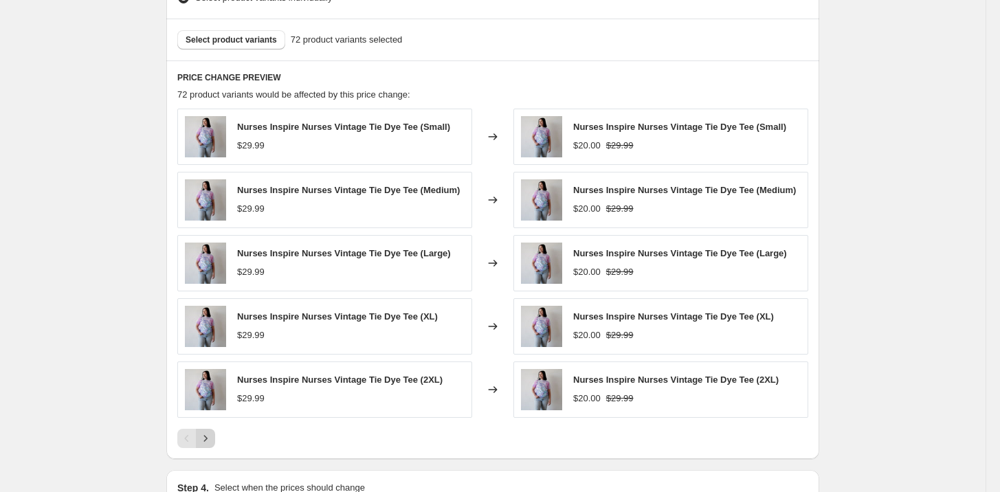
click at [212, 436] on icon "Next" at bounding box center [206, 438] width 14 height 14
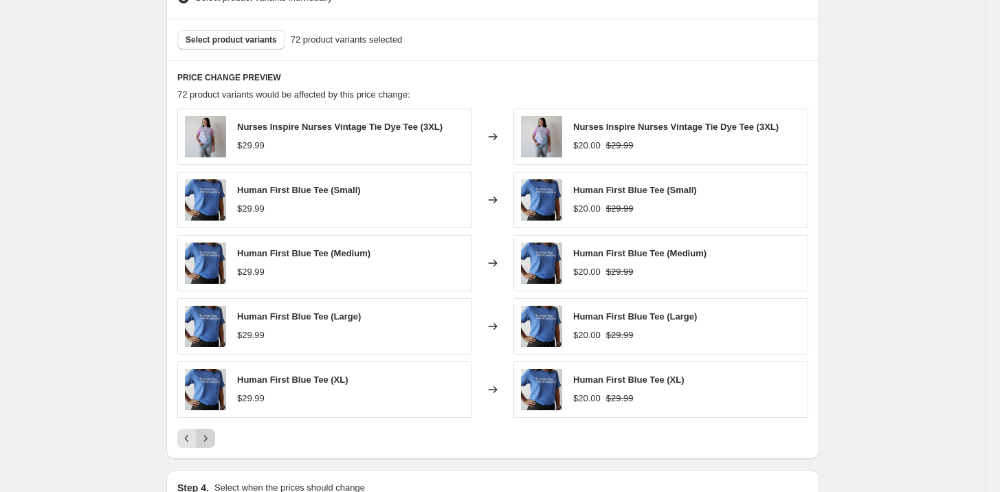
click at [212, 436] on icon "Next" at bounding box center [206, 438] width 14 height 14
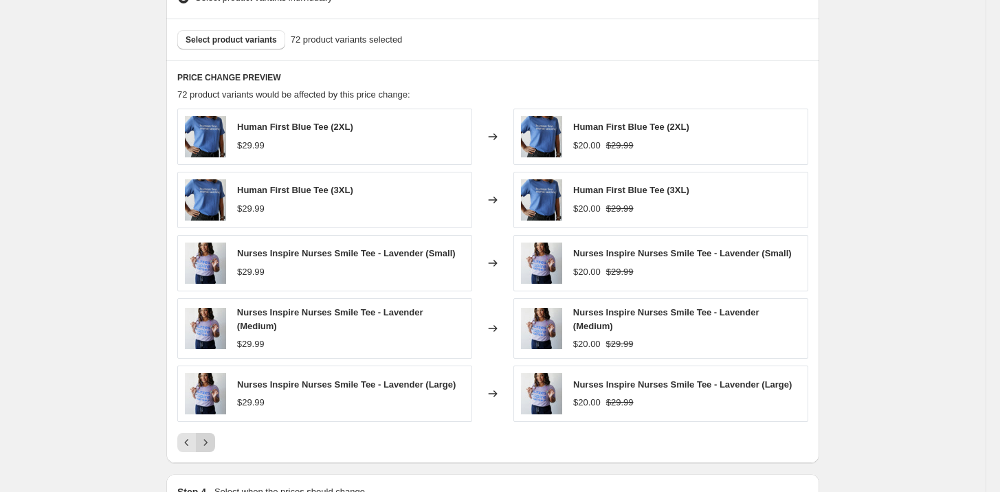
click at [212, 436] on icon "Next" at bounding box center [206, 443] width 14 height 14
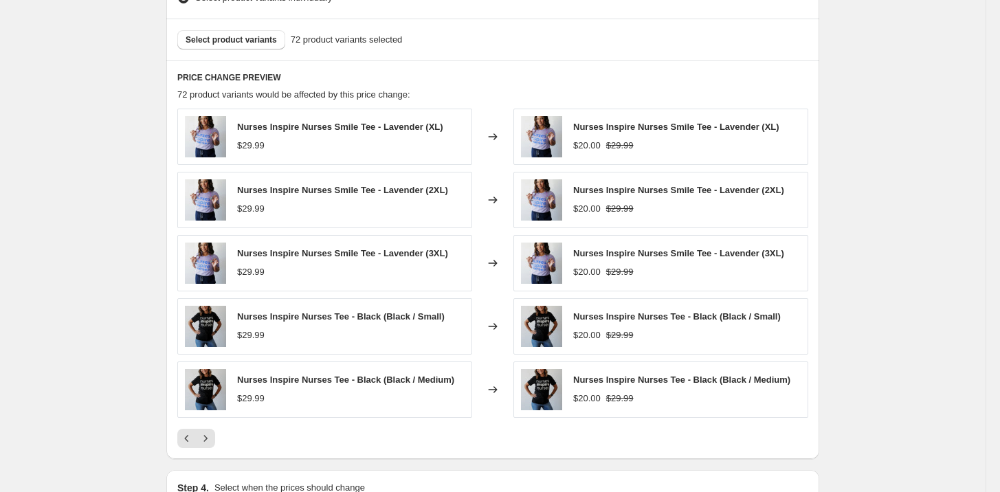
click at [120, 109] on div "Create new price change job. This page is ready Create new price change job Dra…" at bounding box center [492, 27] width 985 height 1287
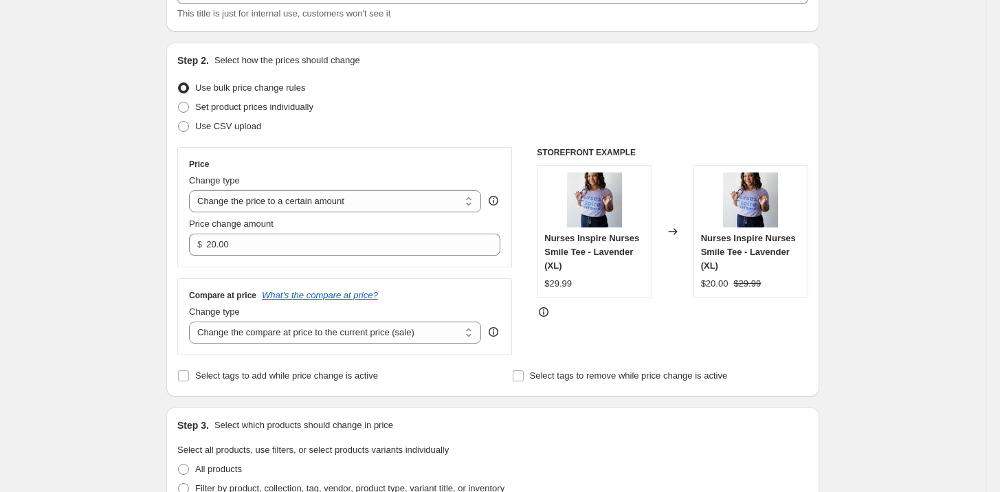
scroll to position [0, 0]
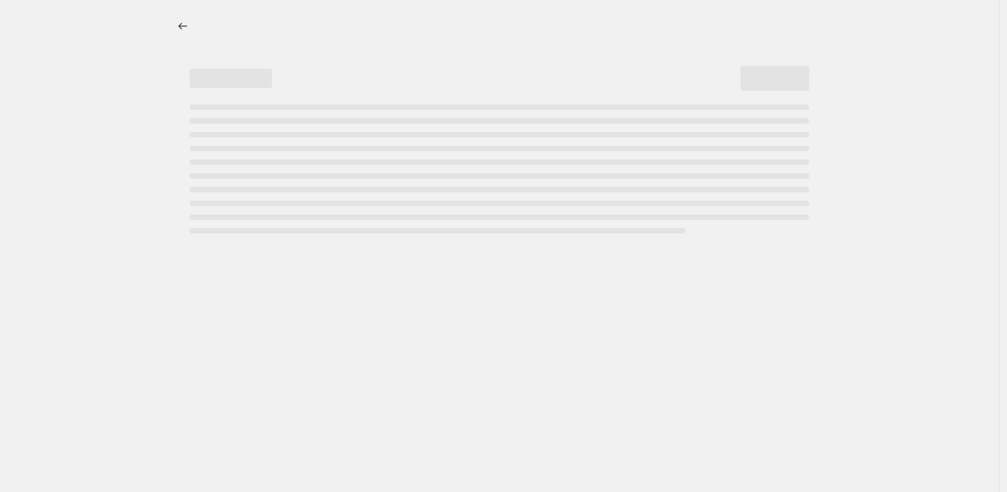
select select "percentage"
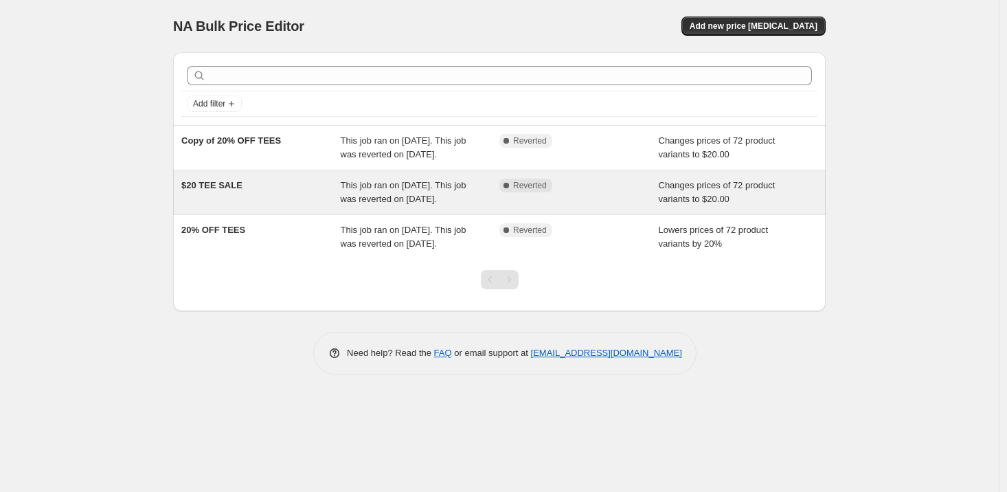
click at [379, 206] on div "This job ran on [DATE]. This job was reverted on [DATE]." at bounding box center [420, 192] width 159 height 27
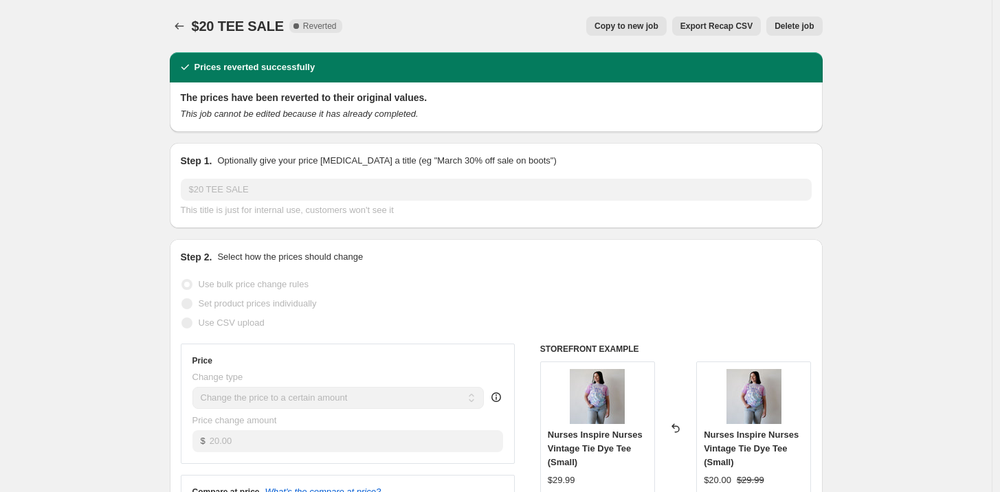
click at [638, 30] on span "Copy to new job" at bounding box center [626, 26] width 64 height 11
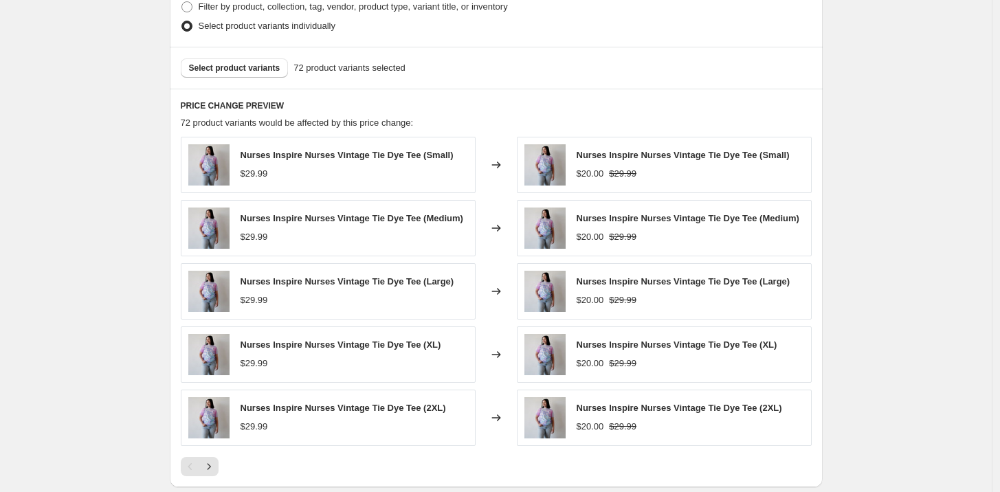
scroll to position [800, 0]
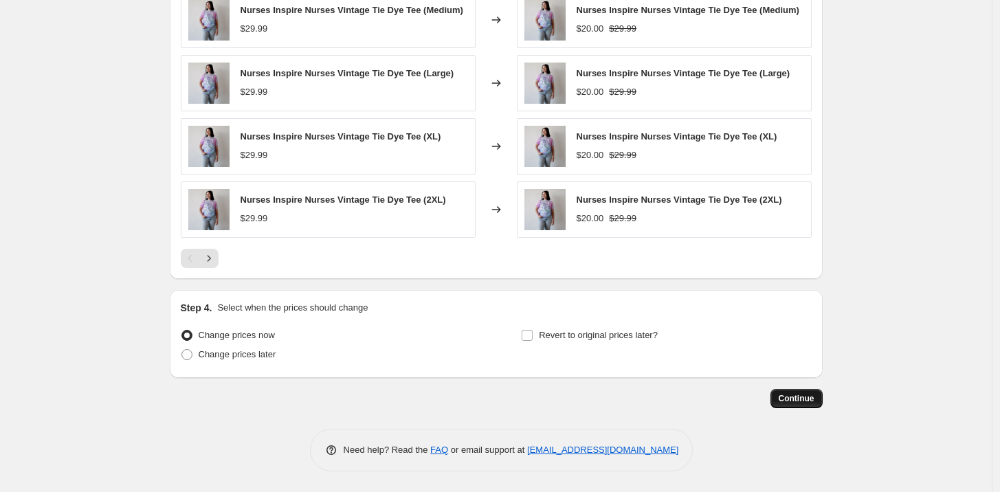
click at [799, 394] on span "Continue" at bounding box center [796, 398] width 36 height 11
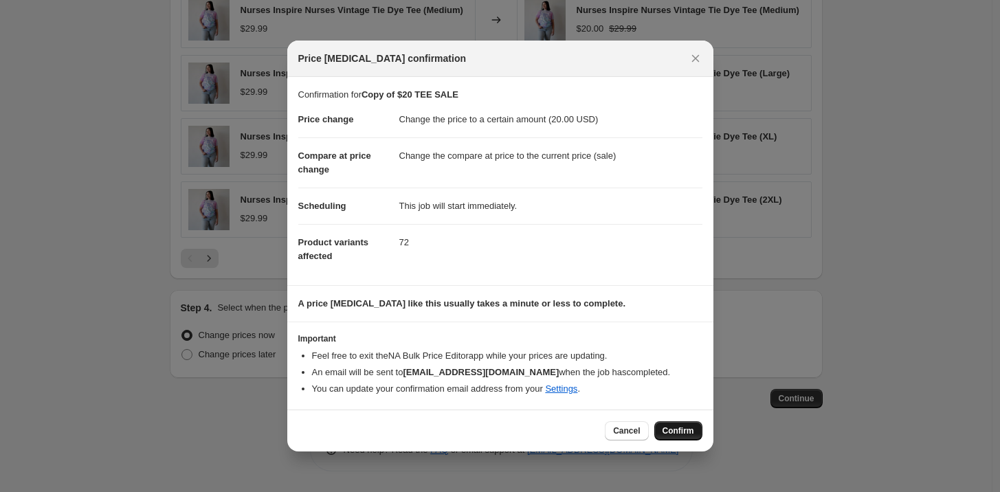
click at [681, 425] on button "Confirm" at bounding box center [678, 430] width 48 height 19
